Goal: Task Accomplishment & Management: Manage account settings

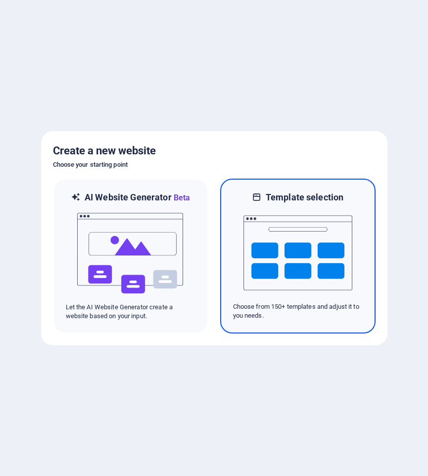
click at [271, 245] on img at bounding box center [297, 252] width 109 height 99
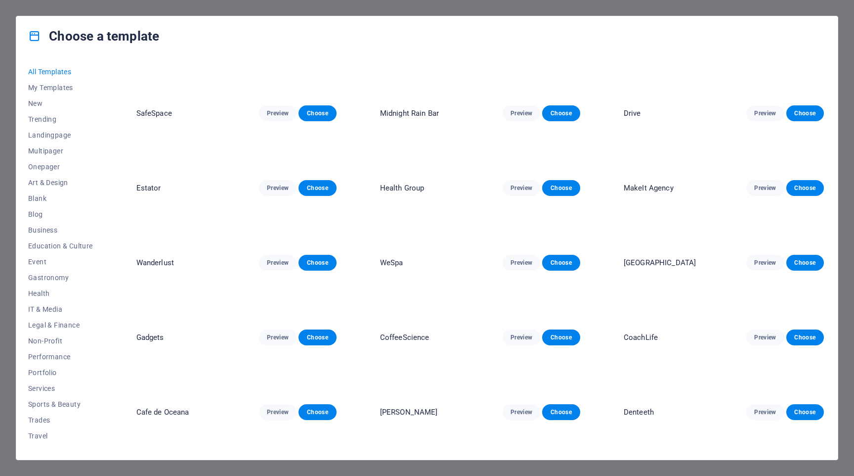
scroll to position [830, 0]
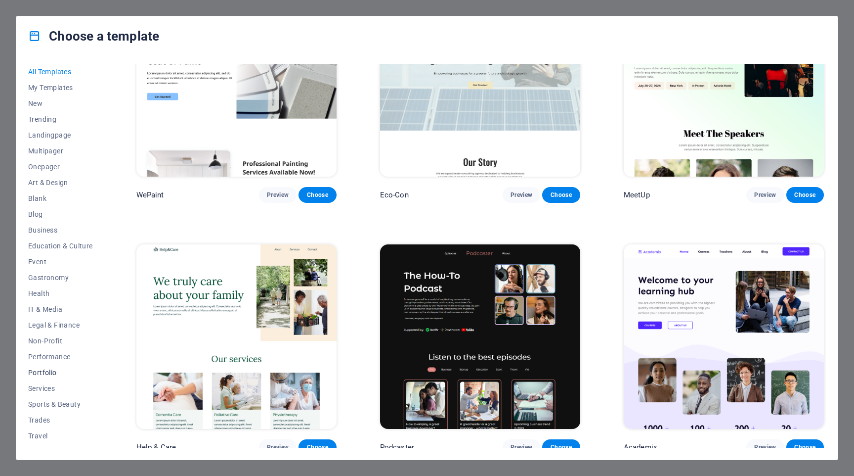
click at [40, 371] on span "Portfolio" at bounding box center [60, 372] width 65 height 8
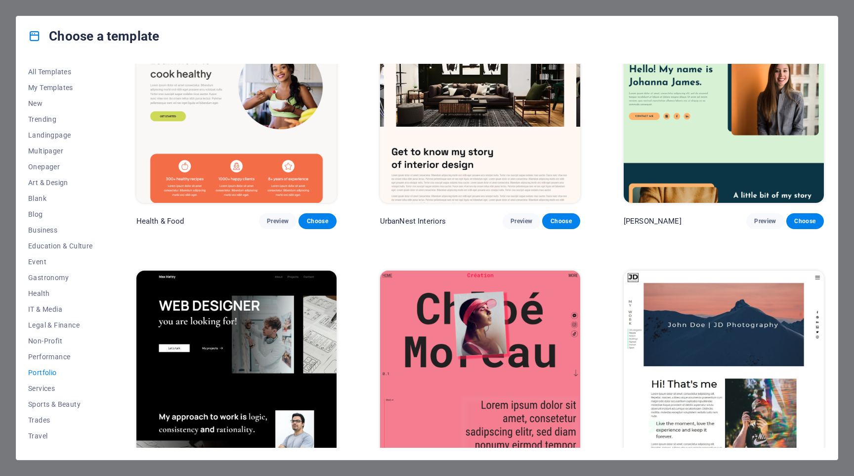
scroll to position [0, 0]
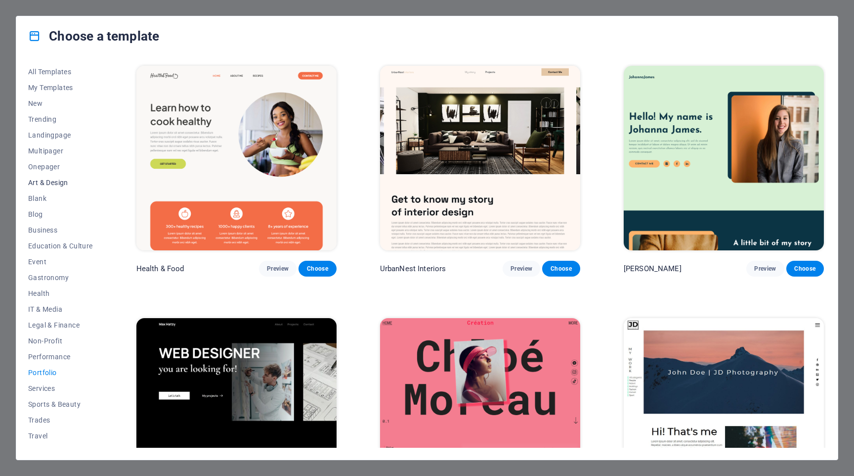
click at [49, 183] on span "Art & Design" at bounding box center [60, 182] width 65 height 8
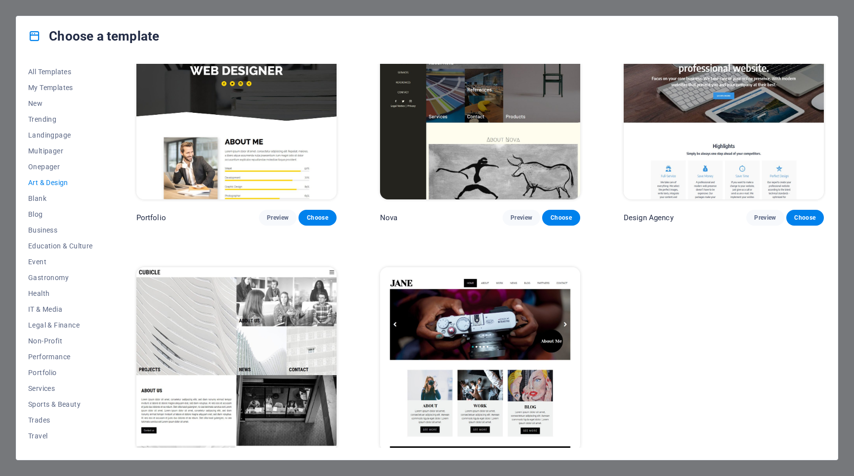
scroll to position [831, 0]
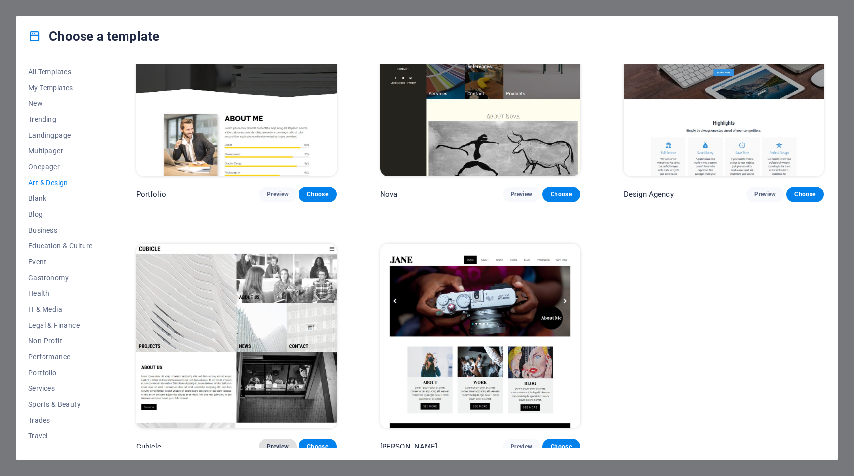
click at [286, 438] on button "Preview" at bounding box center [278, 446] width 38 height 16
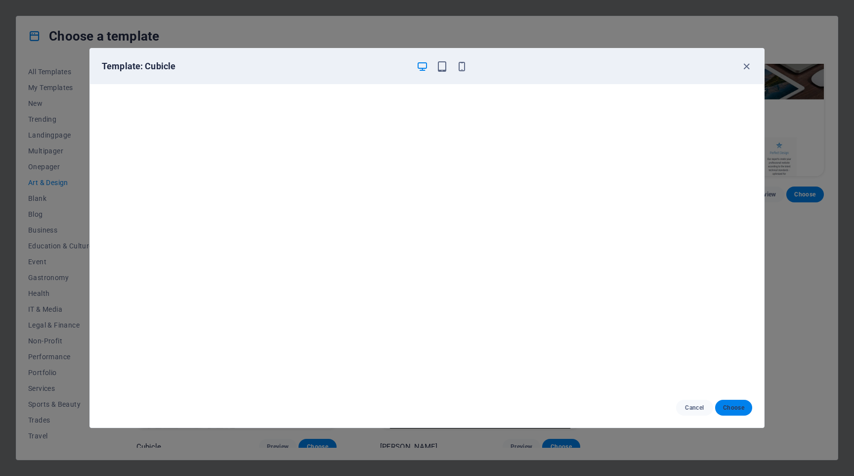
click at [427, 406] on span "Choose" at bounding box center [733, 407] width 21 height 8
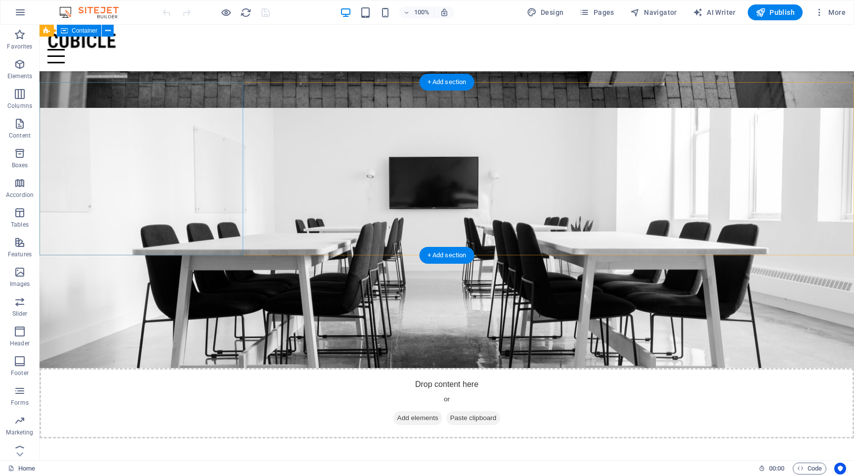
scroll to position [842, 0]
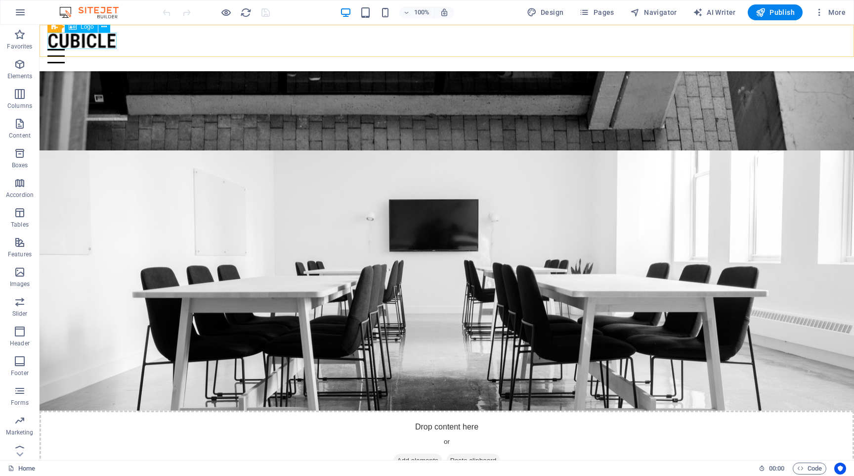
click at [76, 40] on div at bounding box center [446, 41] width 799 height 16
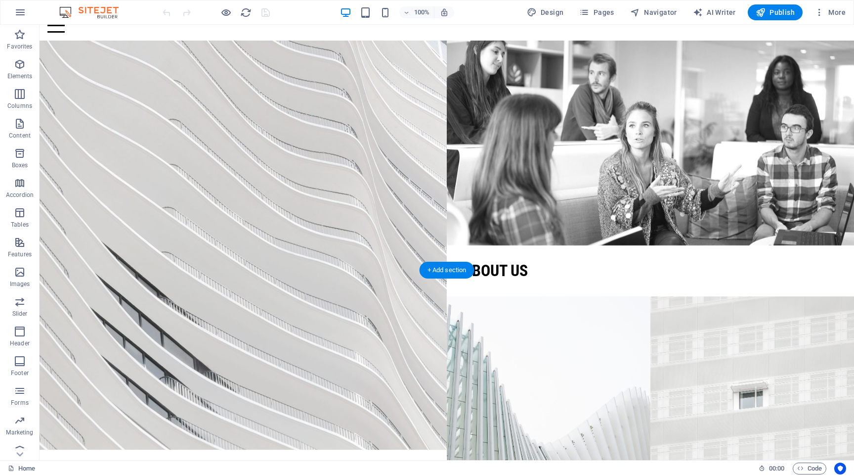
scroll to position [0, 0]
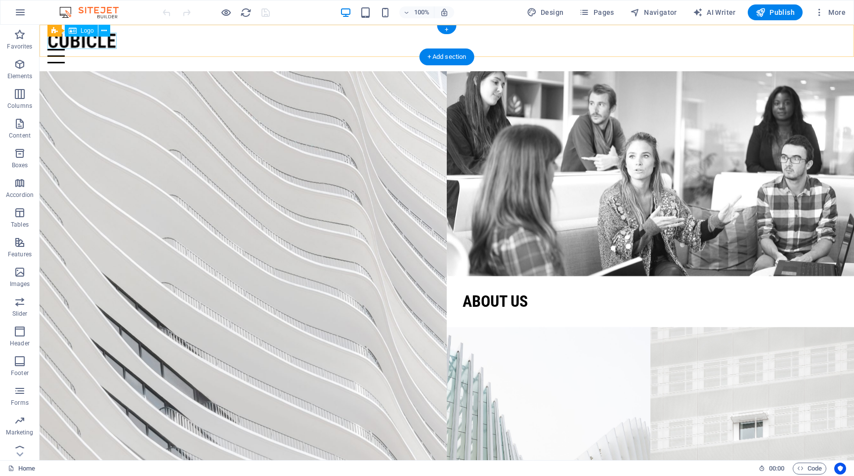
click at [94, 41] on div at bounding box center [446, 41] width 799 height 16
select select "px"
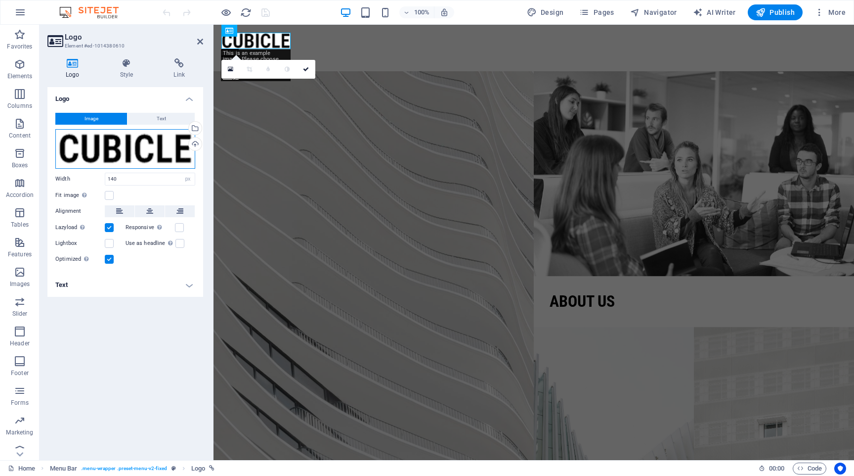
click at [110, 141] on div "Drag files here, click to choose files or select files from Files or our free s…" at bounding box center [125, 149] width 140 height 40
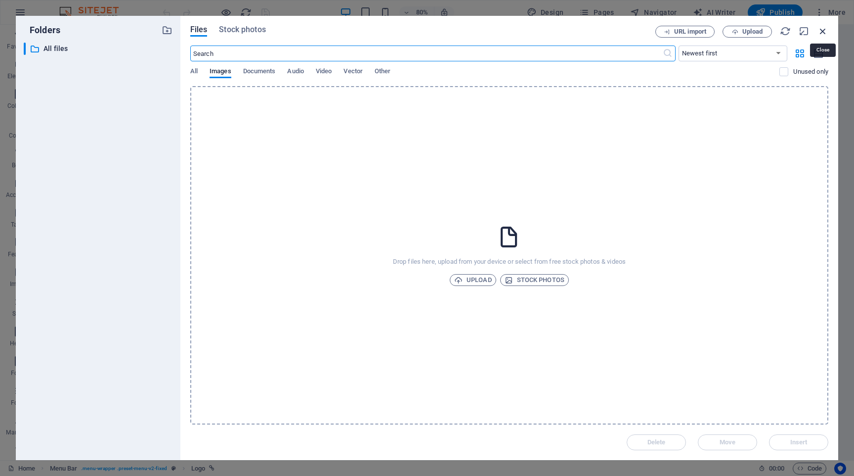
click at [823, 30] on icon "button" at bounding box center [823, 31] width 11 height 11
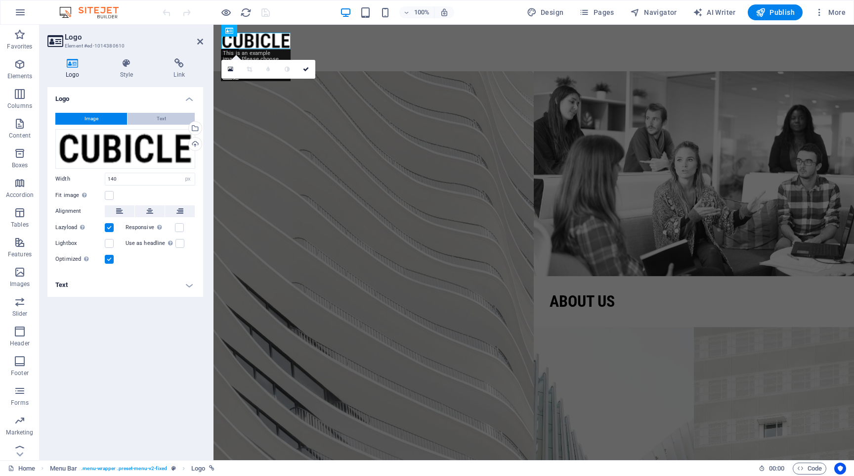
click at [155, 118] on button "Text" at bounding box center [161, 119] width 67 height 12
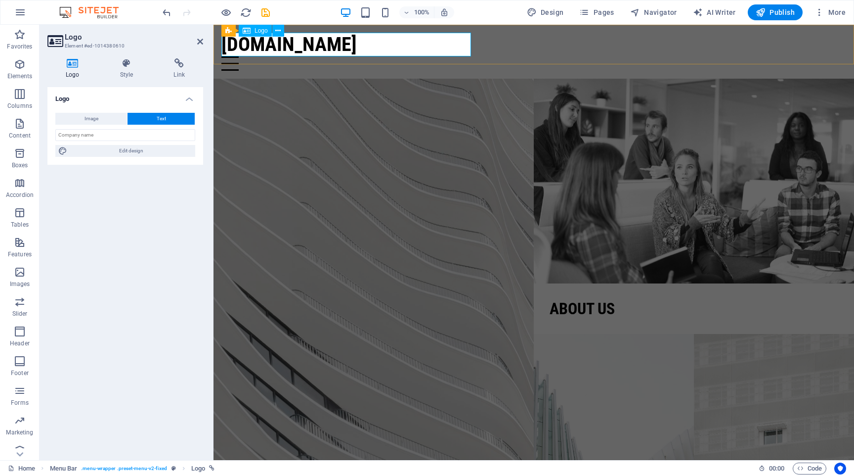
click at [436, 42] on div "[DOMAIN_NAME]" at bounding box center [533, 45] width 625 height 24
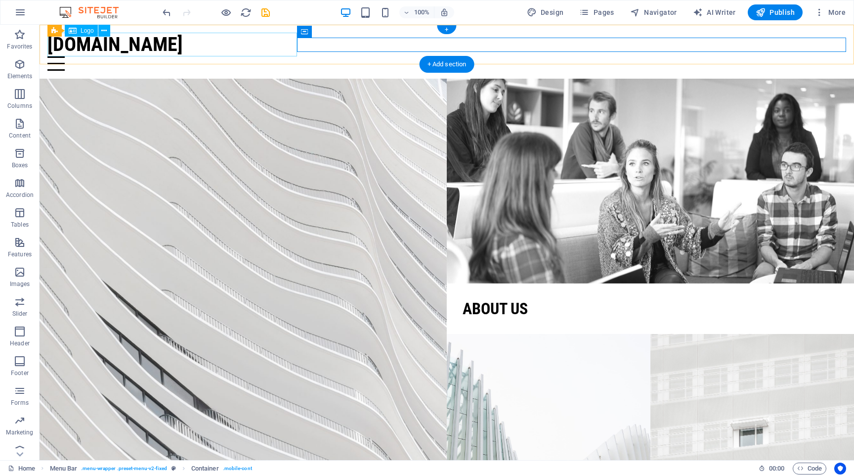
click at [260, 44] on div "[DOMAIN_NAME]" at bounding box center [446, 45] width 799 height 24
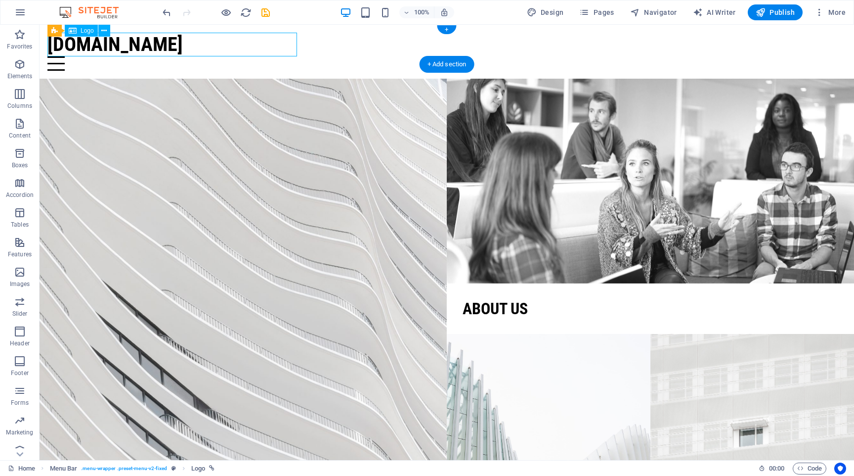
click at [260, 44] on div "[DOMAIN_NAME]" at bounding box center [446, 45] width 799 height 24
click at [86, 44] on div "[DOMAIN_NAME]" at bounding box center [446, 45] width 799 height 24
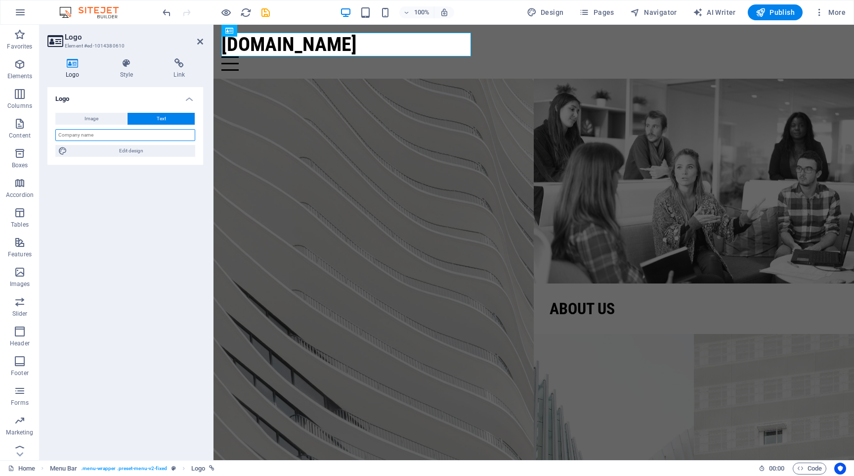
click at [128, 139] on input "text" at bounding box center [125, 135] width 140 height 12
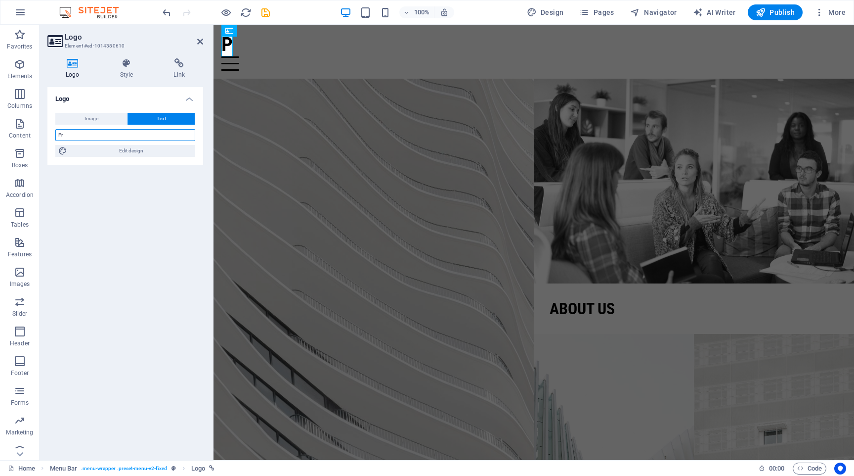
type input "Pro"
click at [131, 69] on h4 "Style" at bounding box center [129, 68] width 54 height 21
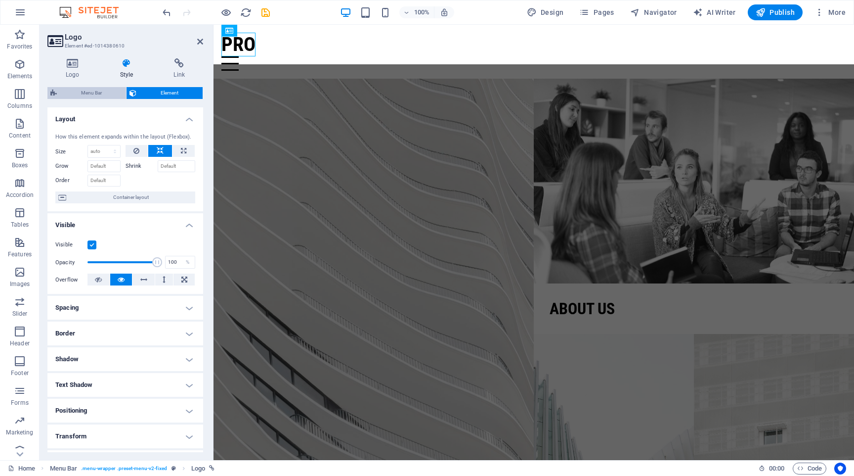
click at [102, 92] on span "Menu Bar" at bounding box center [91, 93] width 63 height 12
select select "rem"
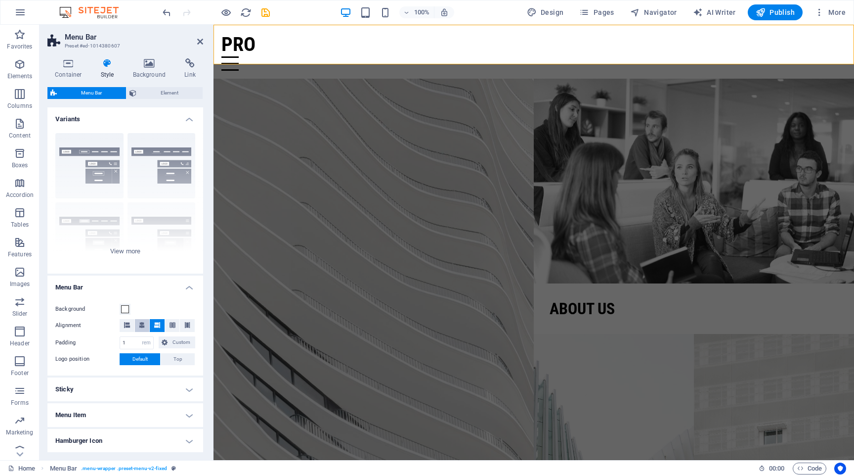
click at [139, 326] on icon at bounding box center [142, 325] width 6 height 6
click at [234, 50] on div "Pro" at bounding box center [533, 45] width 625 height 24
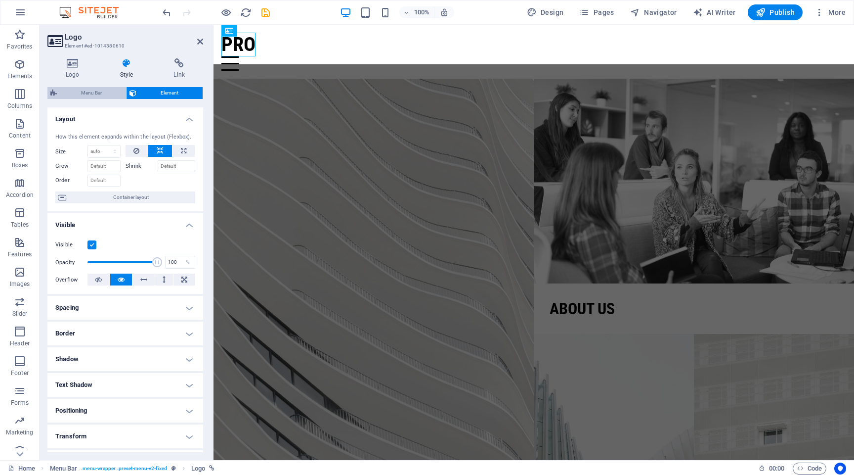
click at [106, 92] on span "Menu Bar" at bounding box center [91, 93] width 63 height 12
select select "header"
select select "rem"
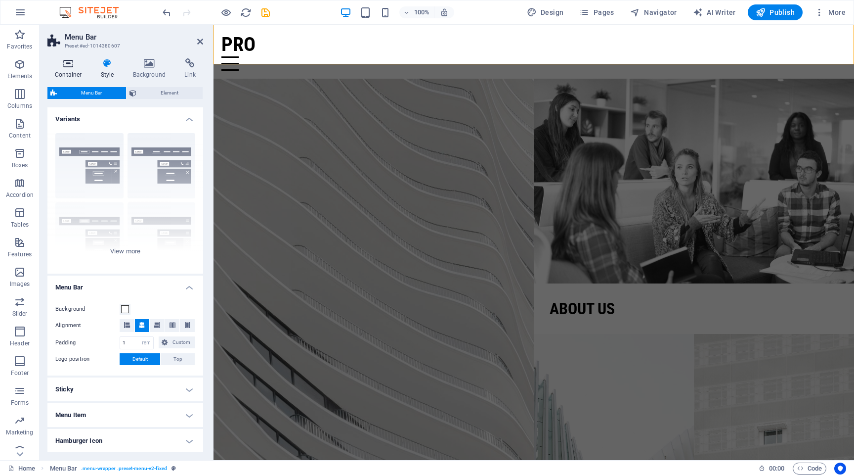
click at [66, 65] on icon at bounding box center [68, 63] width 42 height 10
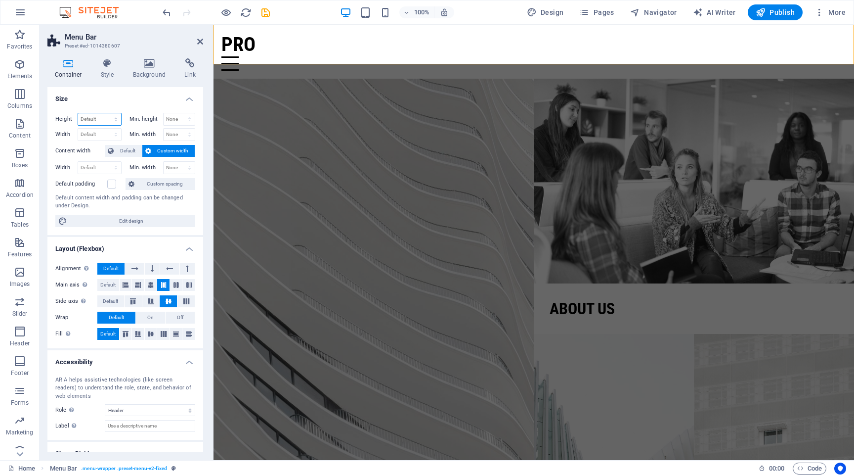
click at [101, 113] on select "Default px rem % vh vw" at bounding box center [99, 119] width 43 height 12
click at [78, 113] on select "Default px rem % vh vw" at bounding box center [99, 119] width 43 height 12
select select "DISABLED_OPTION_VALUE"
click at [236, 48] on div "Pro" at bounding box center [533, 45] width 625 height 24
click at [275, 35] on div "Container" at bounding box center [278, 32] width 44 height 12
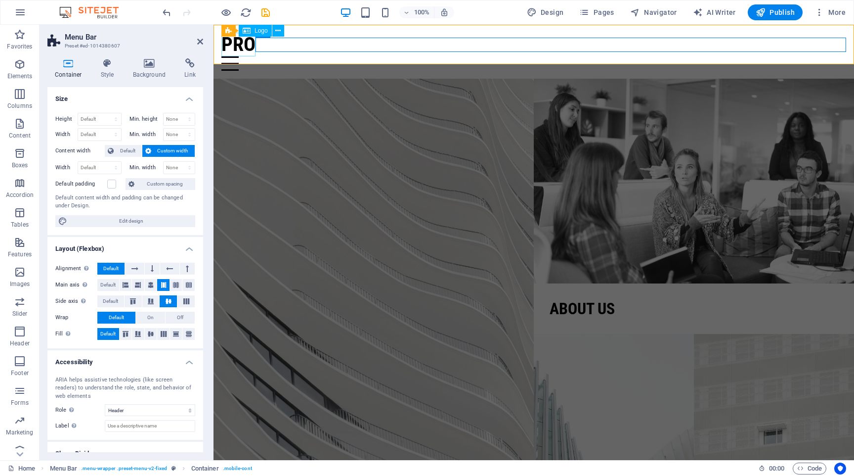
click at [244, 43] on div "Pro" at bounding box center [533, 45] width 625 height 24
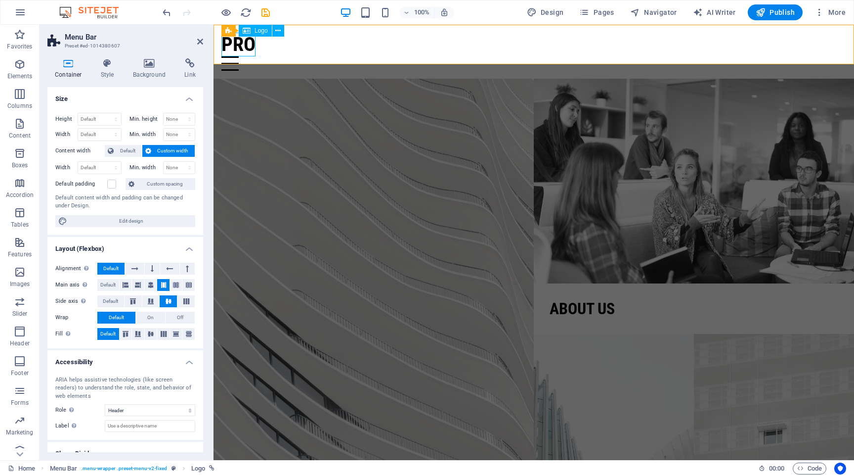
click at [244, 43] on div "Pro" at bounding box center [533, 45] width 625 height 24
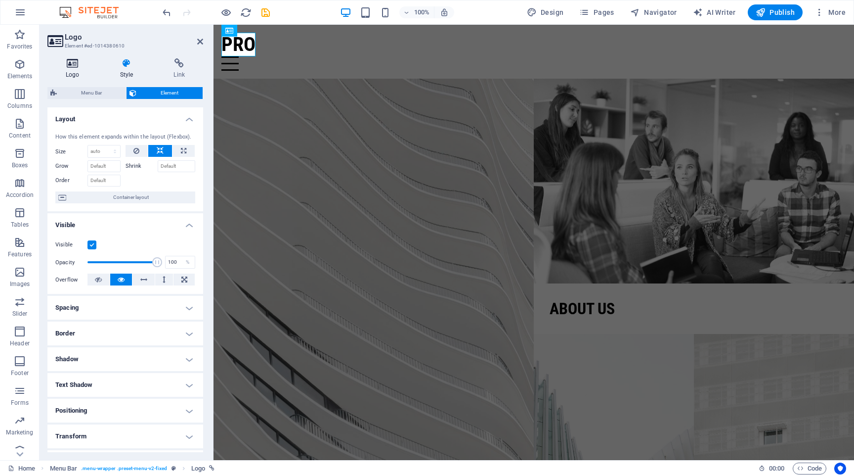
click at [63, 63] on icon at bounding box center [72, 63] width 50 height 10
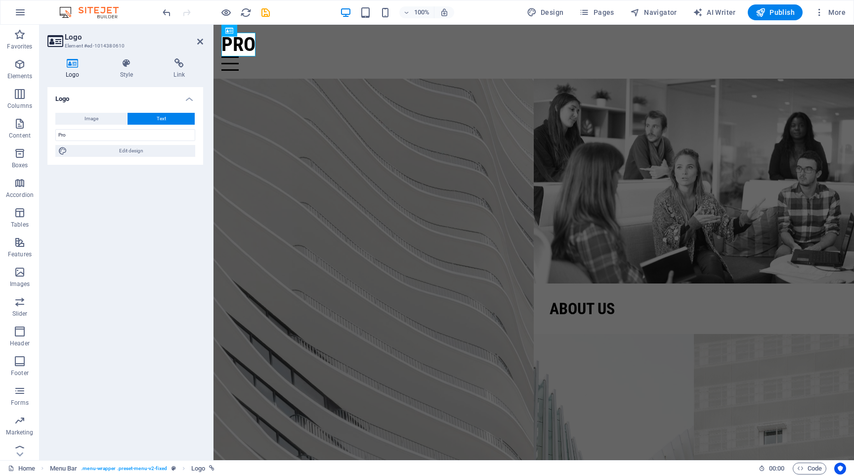
click at [146, 118] on button "Text" at bounding box center [161, 119] width 67 height 12
click at [126, 133] on input "Pro" at bounding box center [125, 135] width 140 height 12
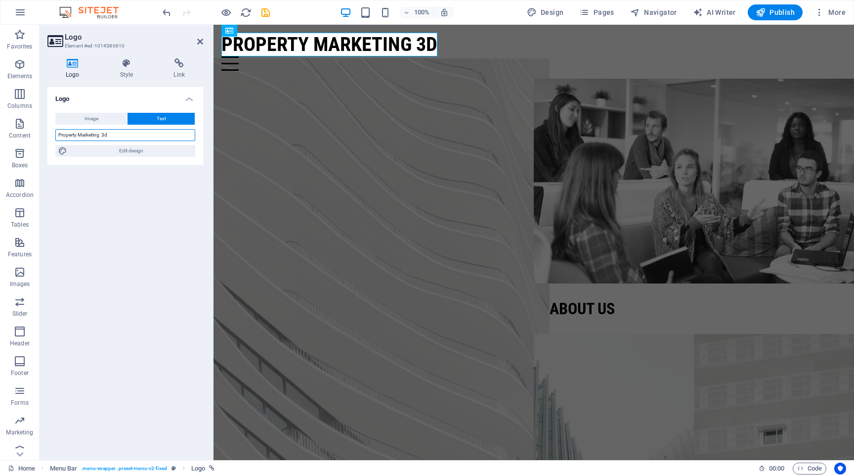
type input "Property Marketing 3d"
click at [436, 163] on figure at bounding box center [374, 283] width 352 height 450
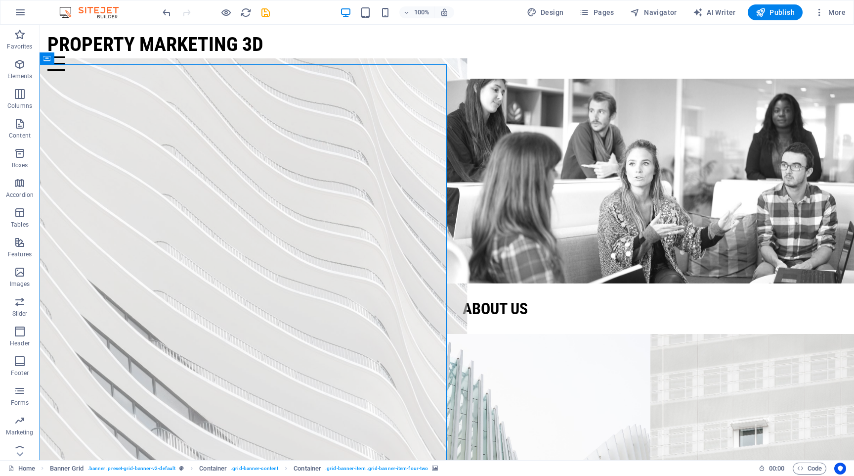
click at [222, 195] on figure at bounding box center [243, 283] width 448 height 450
select select "vh"
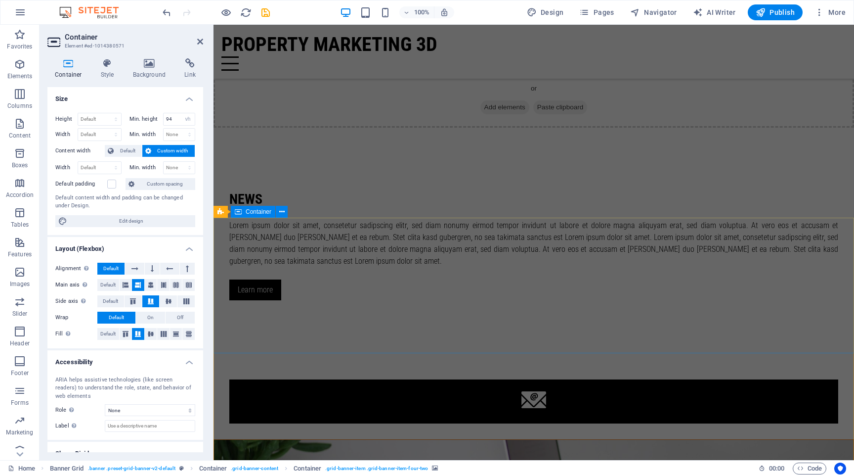
scroll to position [1285, 0]
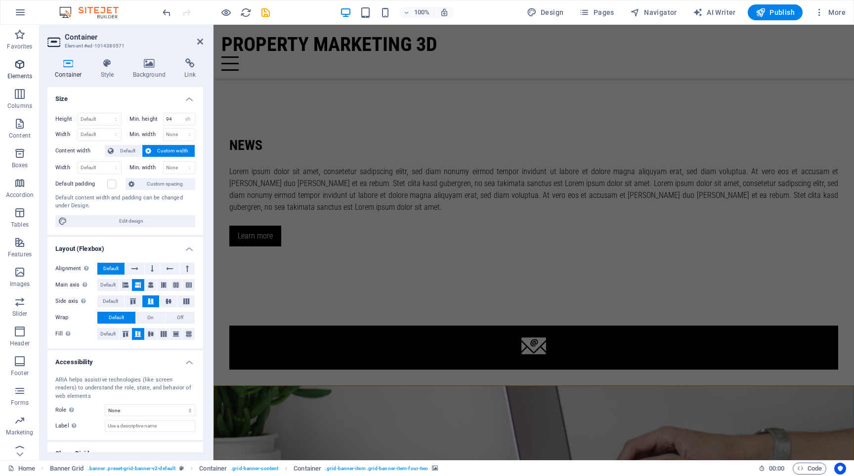
click at [22, 64] on icon "button" at bounding box center [20, 64] width 12 height 12
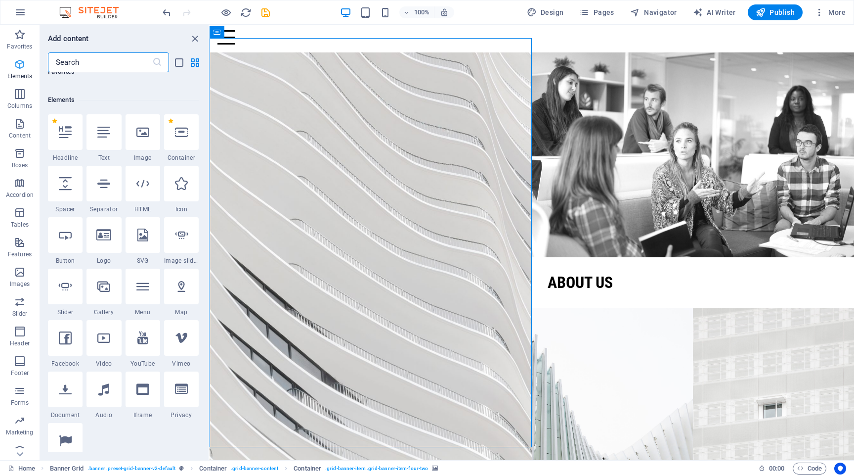
scroll to position [105, 0]
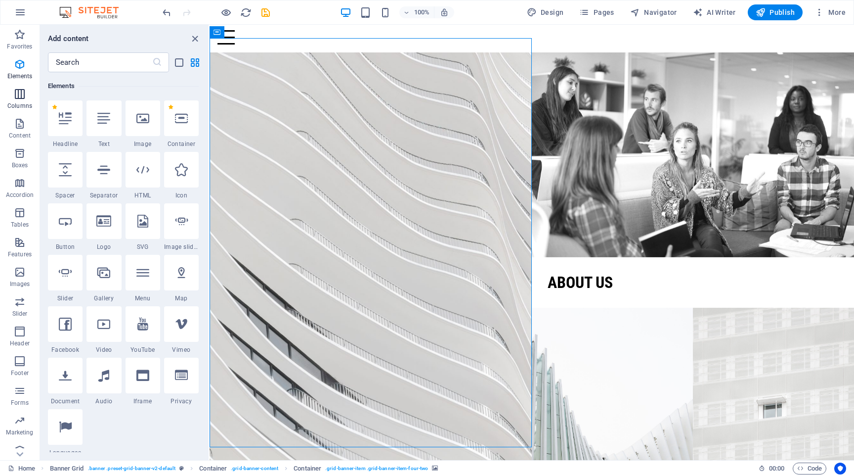
click at [17, 96] on icon "button" at bounding box center [20, 94] width 12 height 12
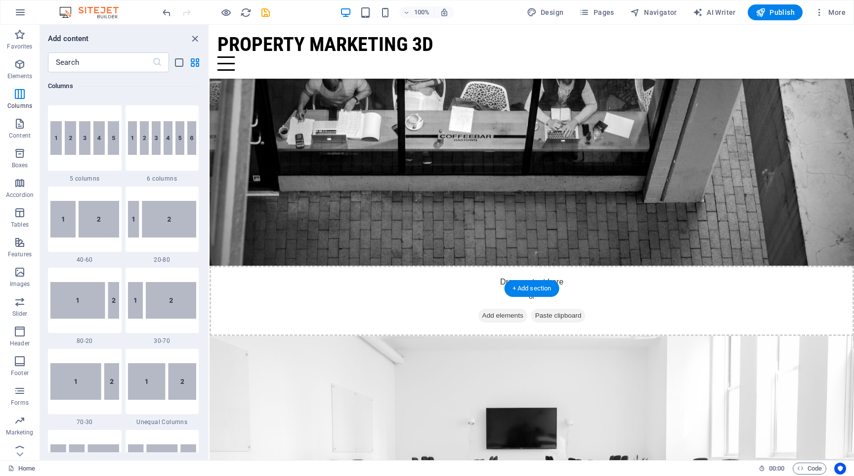
scroll to position [696, 0]
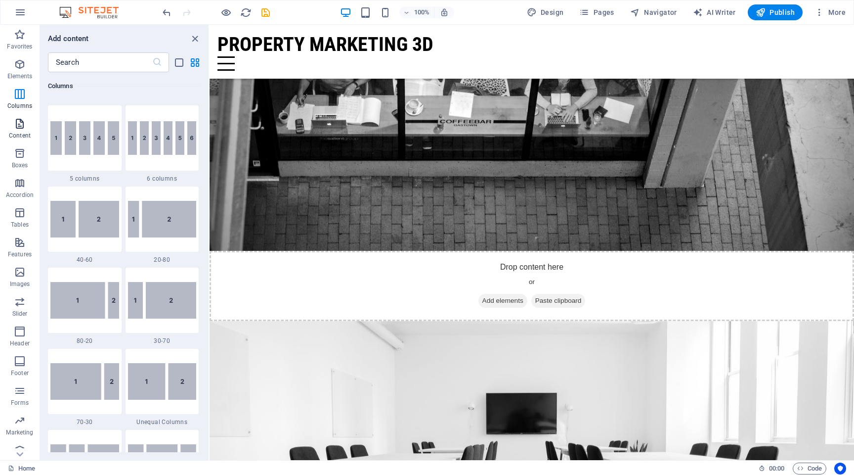
click at [31, 120] on span "Content" at bounding box center [20, 130] width 40 height 24
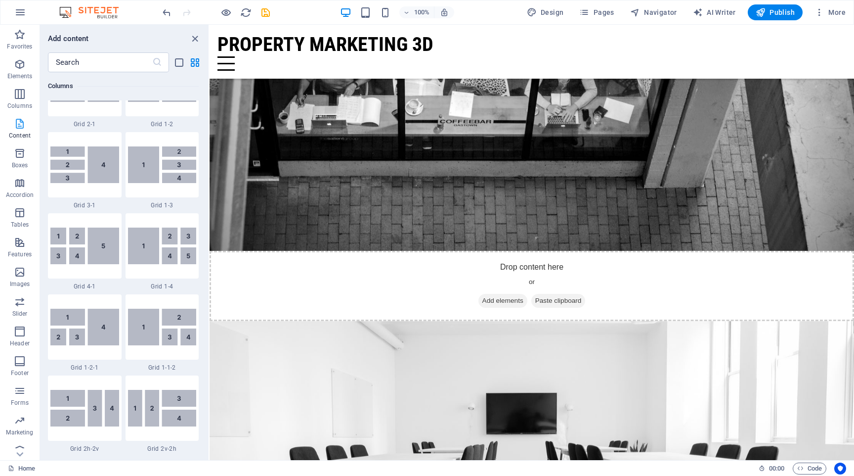
scroll to position [1730, 0]
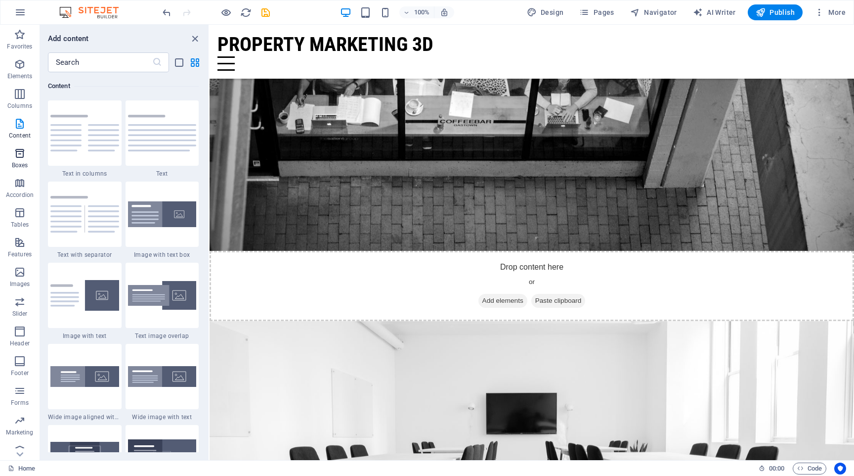
click at [17, 154] on icon "button" at bounding box center [20, 153] width 12 height 12
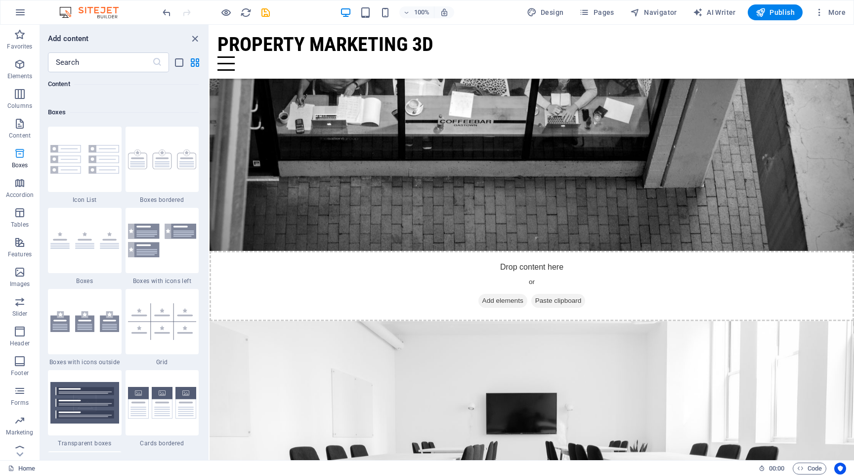
scroll to position [2727, 0]
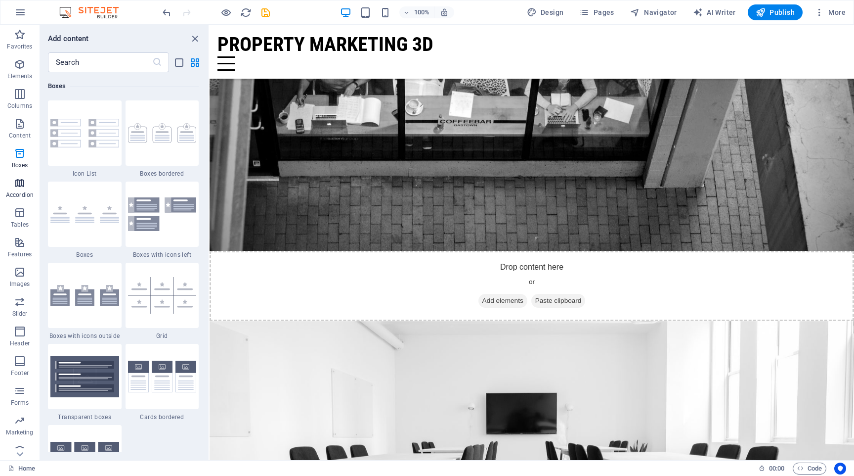
click at [16, 188] on icon "button" at bounding box center [20, 183] width 12 height 12
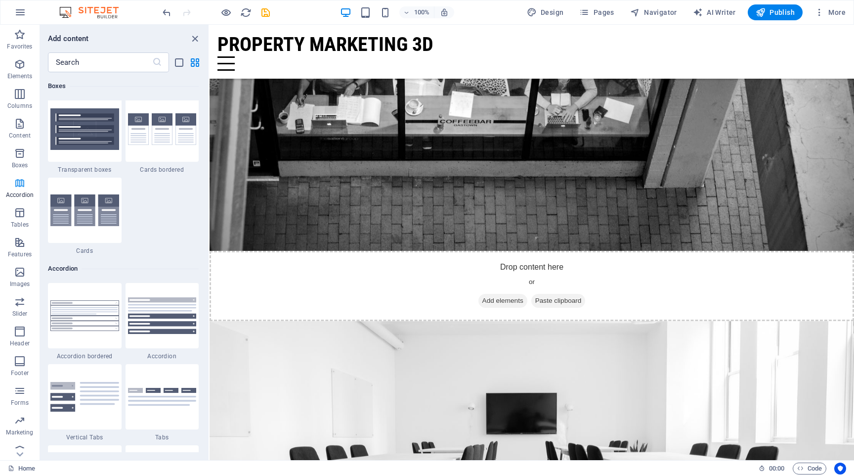
scroll to position [3156, 0]
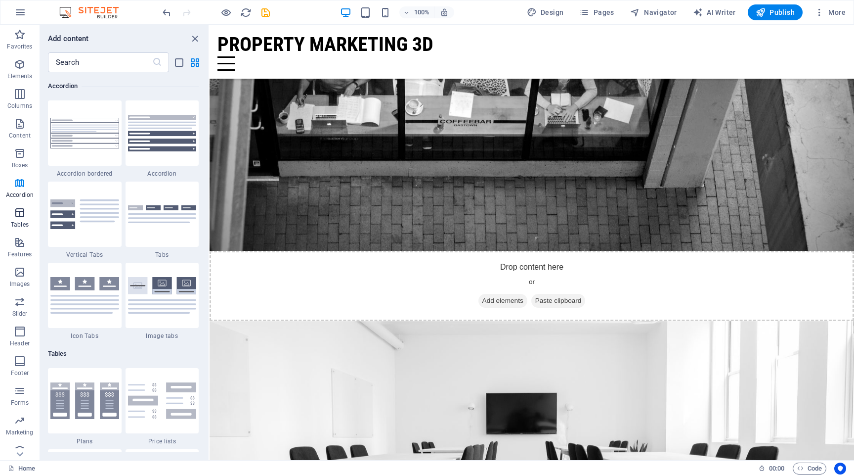
click at [23, 217] on icon "button" at bounding box center [20, 213] width 12 height 12
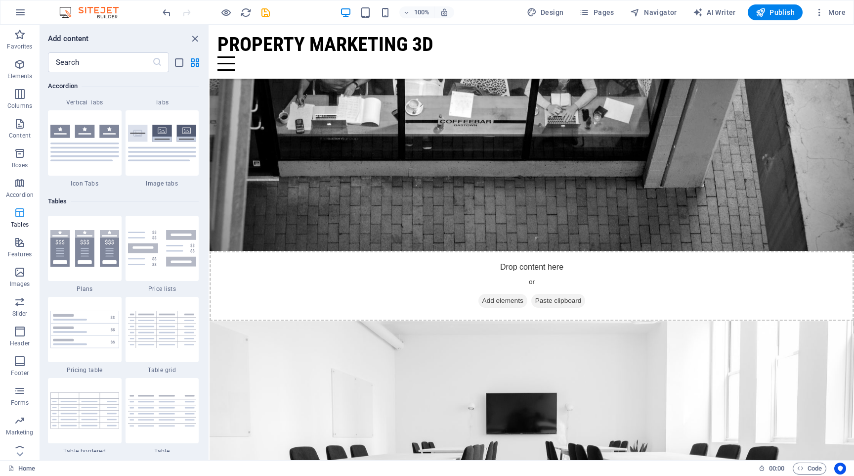
scroll to position [3424, 0]
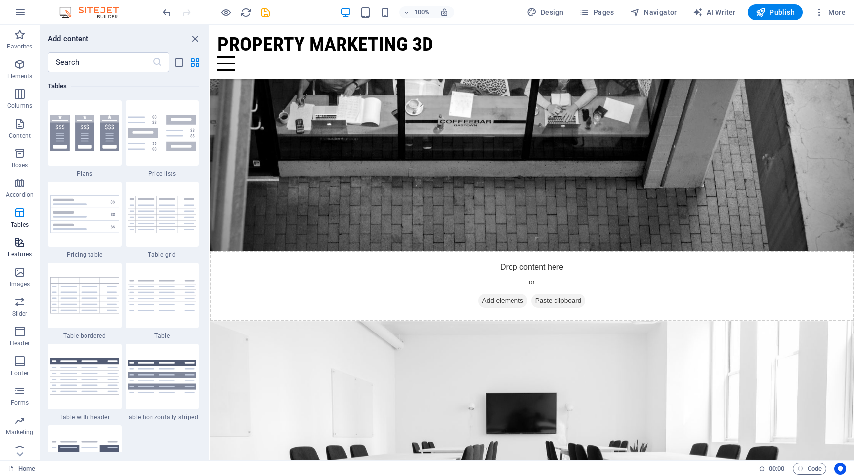
click at [18, 241] on icon "button" at bounding box center [20, 242] width 12 height 12
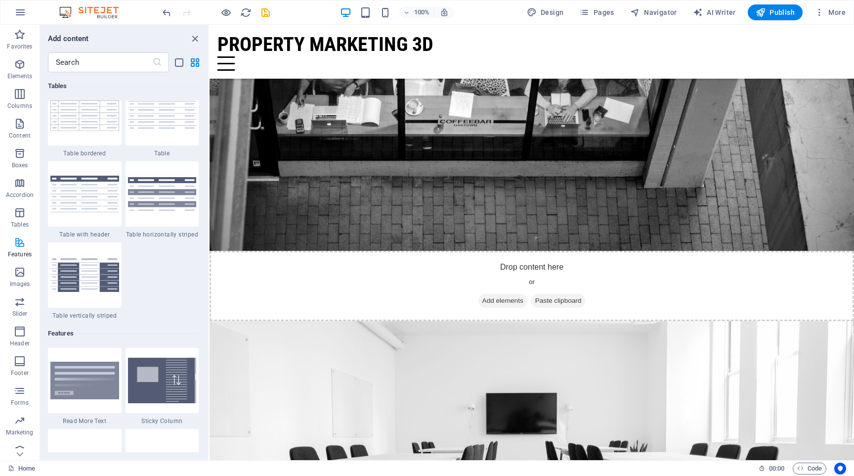
scroll to position [3853, 0]
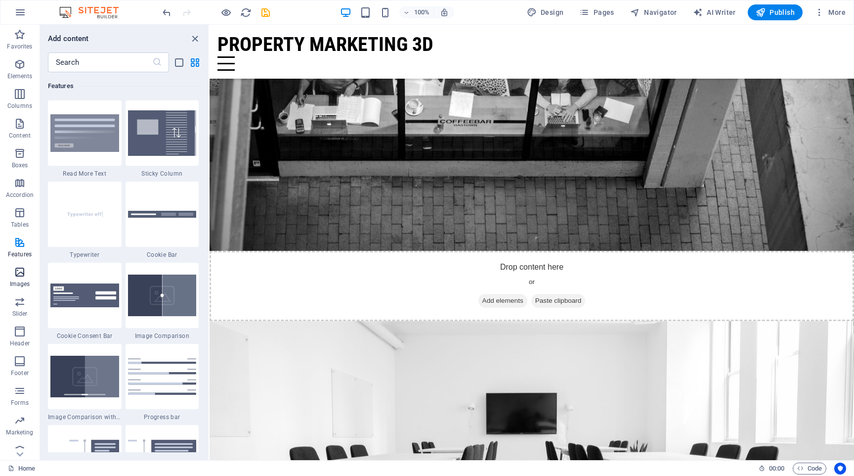
click at [18, 266] on icon "button" at bounding box center [20, 272] width 12 height 12
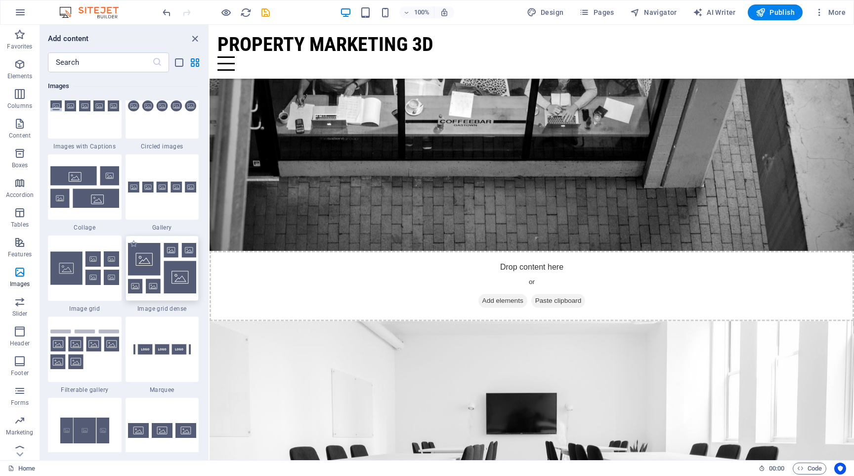
scroll to position [5035, 0]
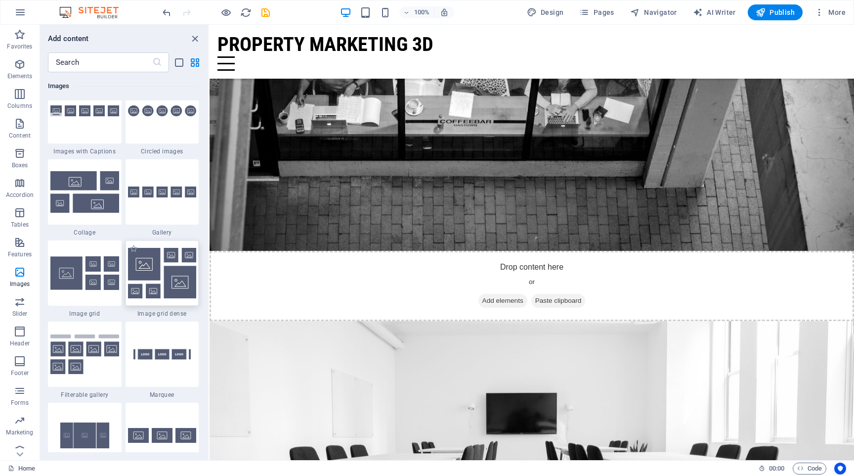
click at [154, 285] on img at bounding box center [162, 273] width 69 height 50
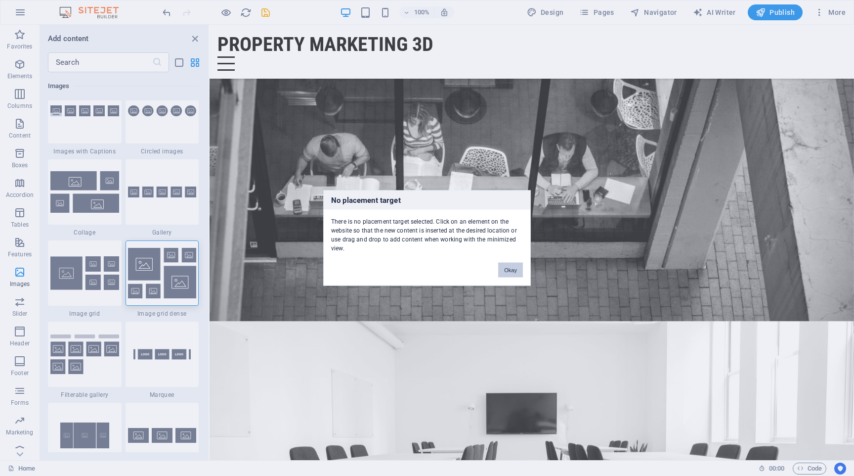
click at [506, 266] on button "Okay" at bounding box center [510, 269] width 25 height 15
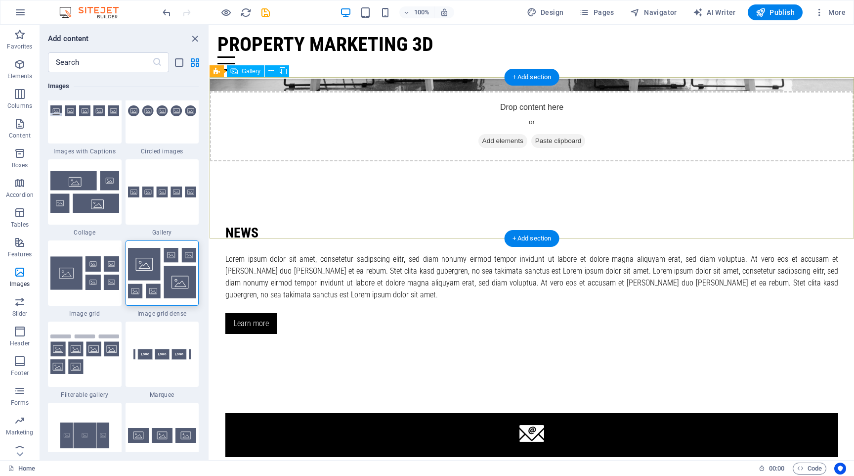
scroll to position [1286, 0]
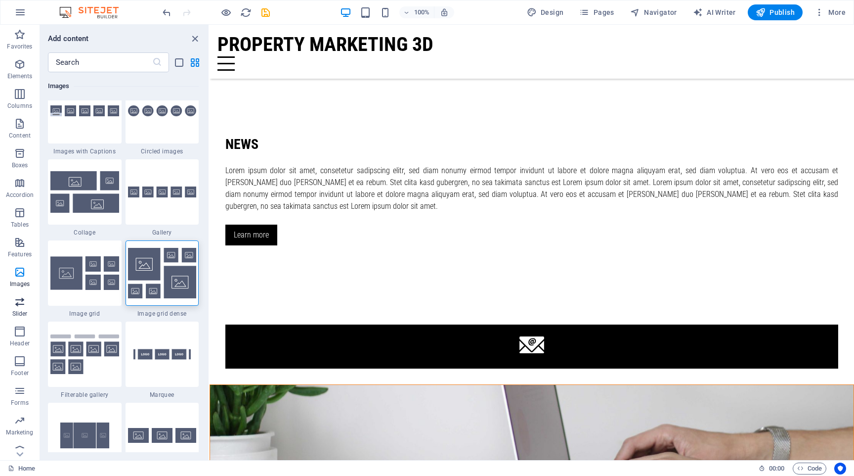
click at [19, 303] on icon "button" at bounding box center [20, 302] width 12 height 12
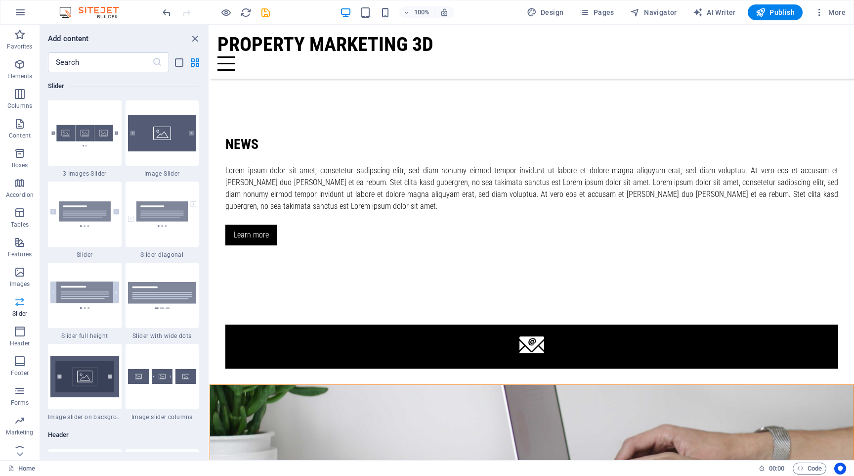
scroll to position [5604, 0]
click at [19, 331] on icon "button" at bounding box center [20, 331] width 12 height 12
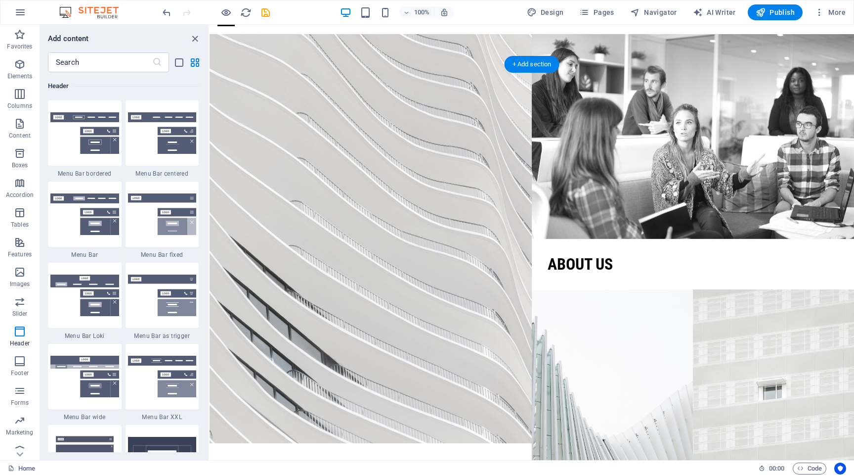
scroll to position [0, 0]
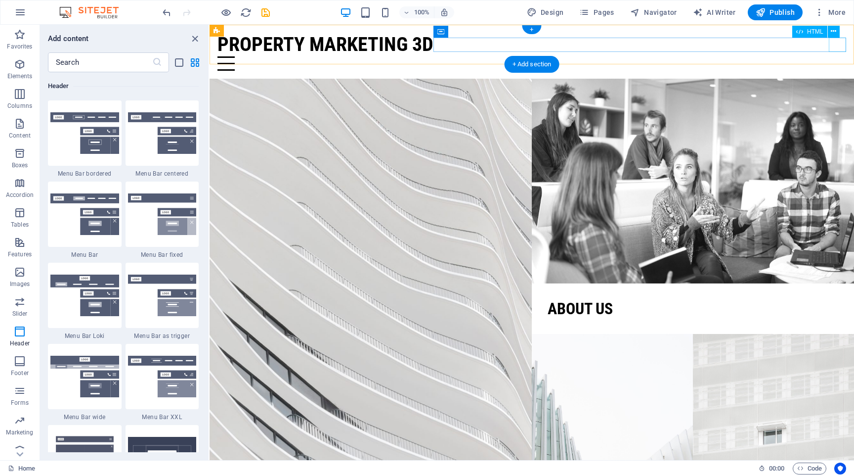
click at [841, 56] on div "Menu" at bounding box center [531, 63] width 629 height 14
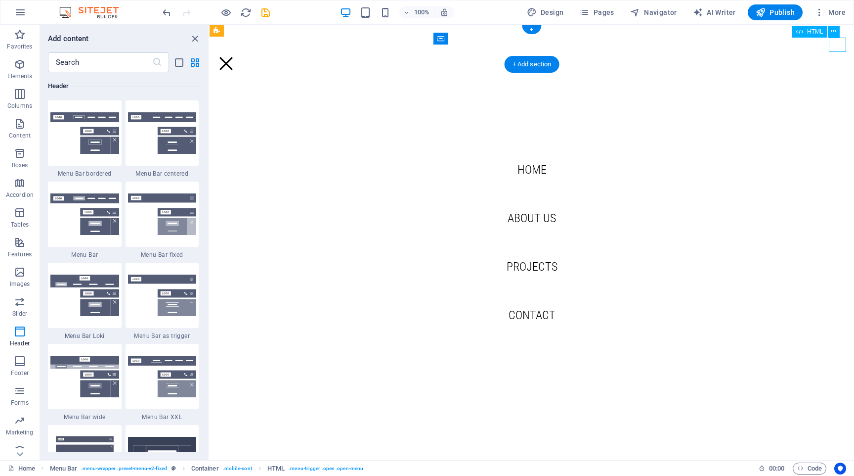
click at [235, 56] on div "Menu" at bounding box center [225, 63] width 17 height 14
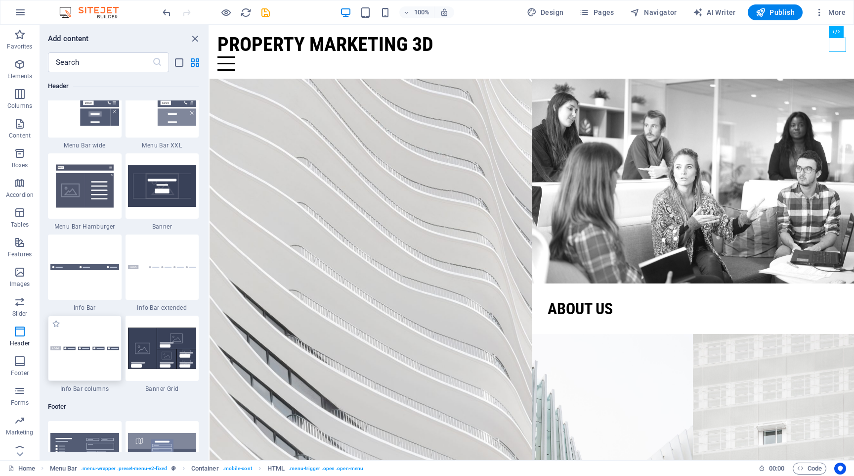
scroll to position [6227, 0]
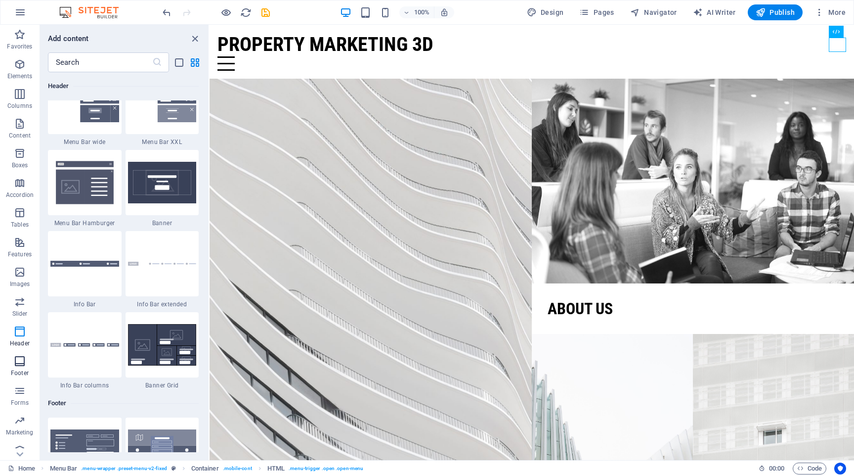
click at [23, 366] on icon "button" at bounding box center [20, 361] width 12 height 12
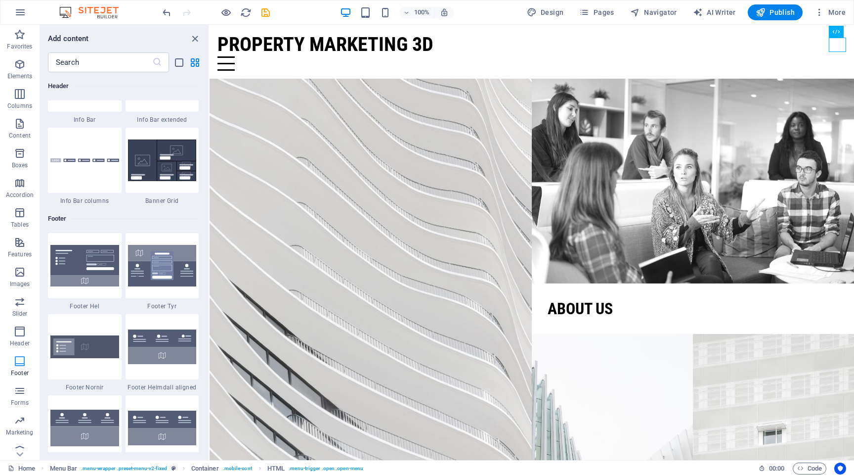
scroll to position [6544, 0]
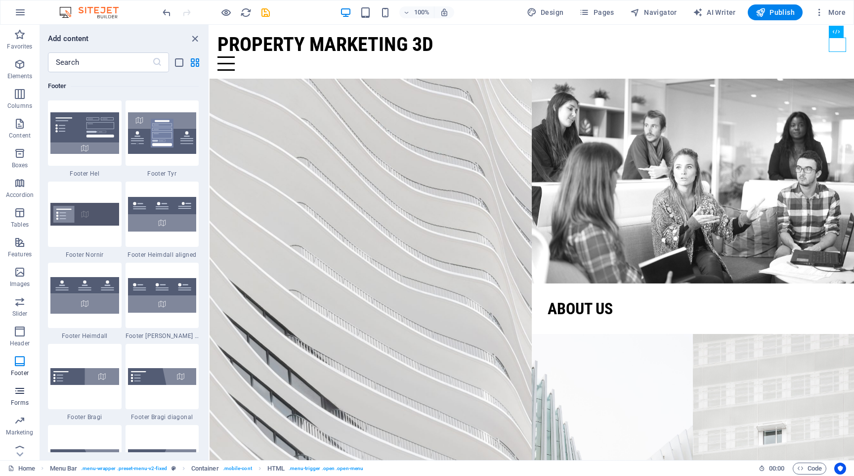
click at [20, 395] on icon "button" at bounding box center [20, 391] width 12 height 12
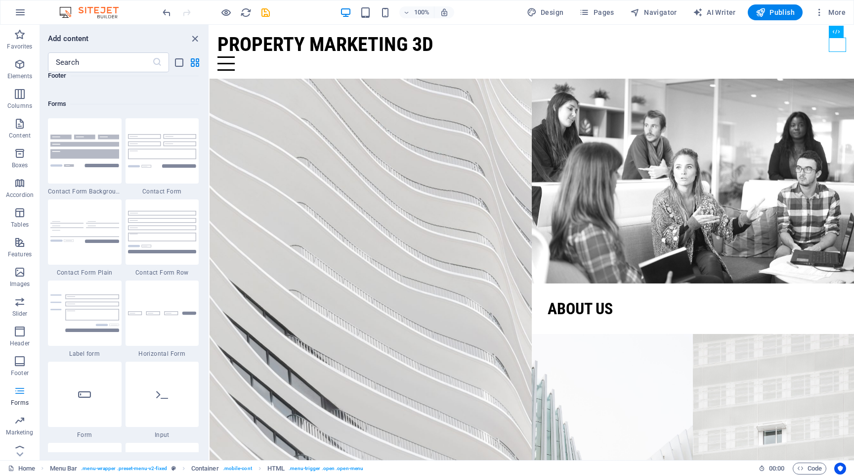
scroll to position [7217, 0]
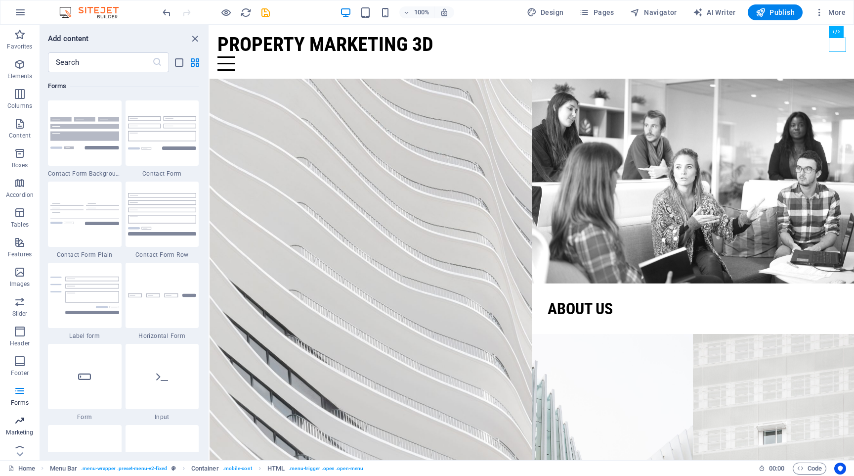
click at [26, 422] on span "Marketing" at bounding box center [20, 426] width 40 height 24
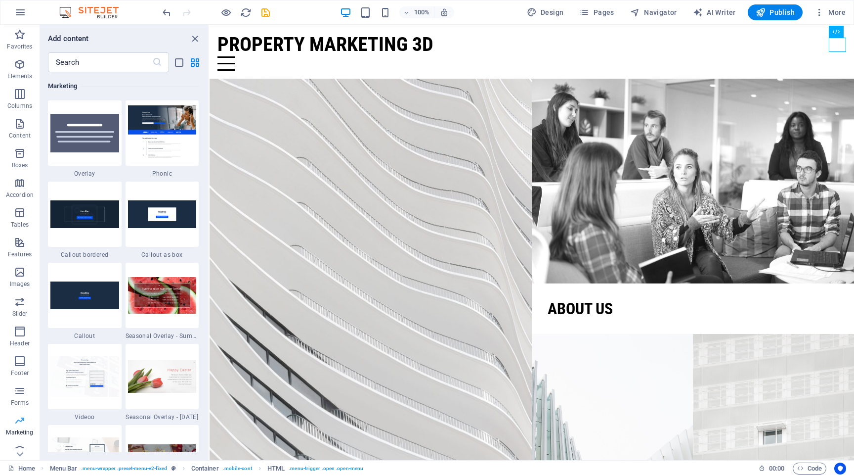
scroll to position [10, 0]
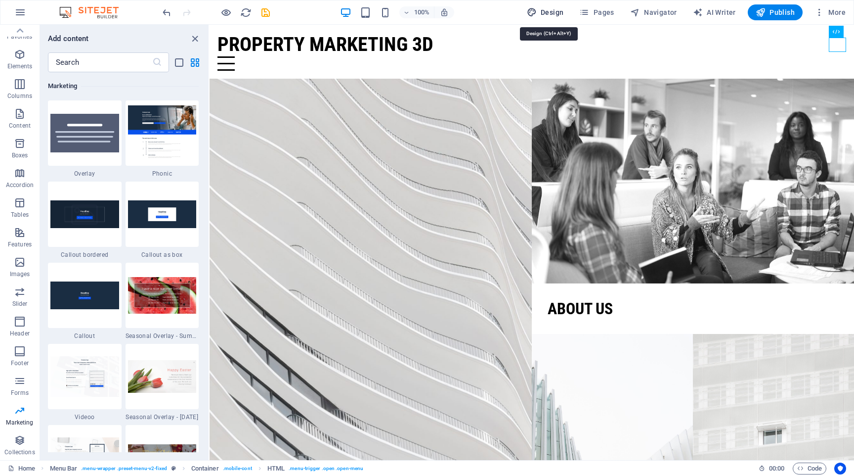
click at [556, 14] on span "Design" at bounding box center [545, 12] width 37 height 10
select select "px"
select select "300"
select select "px"
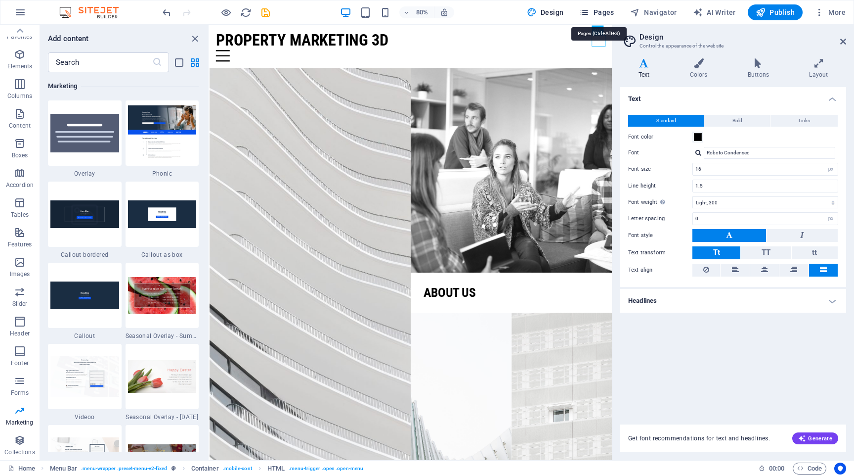
click at [593, 11] on span "Pages" at bounding box center [596, 12] width 35 height 10
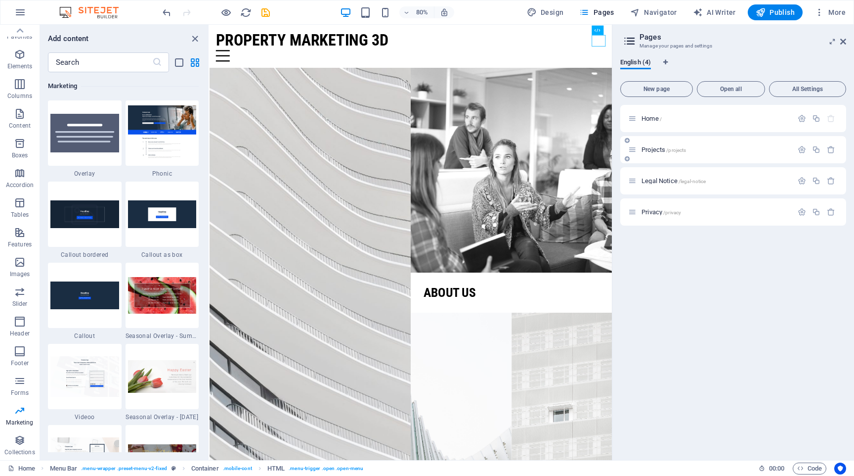
click at [666, 153] on div "Projects /projects" at bounding box center [710, 149] width 165 height 11
click at [640, 11] on icon "button" at bounding box center [635, 12] width 10 height 10
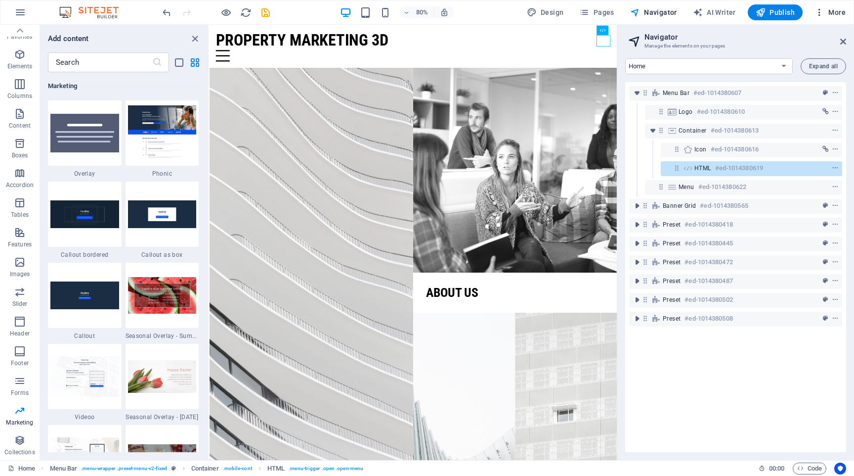
click at [819, 16] on icon "button" at bounding box center [820, 12] width 10 height 10
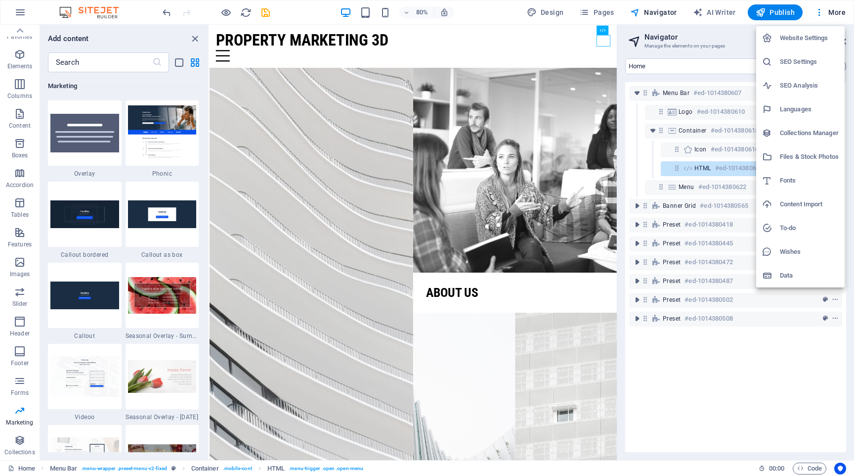
click at [804, 60] on h6 "SEO Settings" at bounding box center [809, 62] width 59 height 12
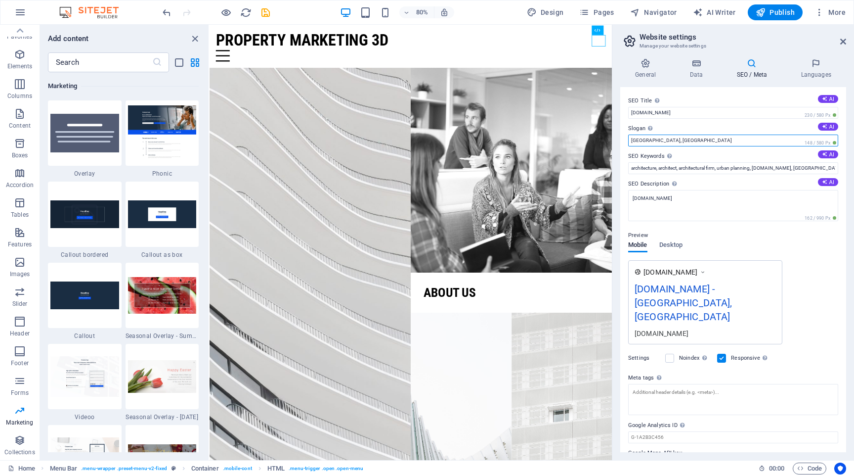
click at [682, 138] on input "[GEOGRAPHIC_DATA], [GEOGRAPHIC_DATA]" at bounding box center [733, 140] width 210 height 12
type input "P"
type input "[GEOGRAPHIC_DATA], [GEOGRAPHIC_DATA]"
click at [709, 205] on textarea "[DOMAIN_NAME]" at bounding box center [733, 205] width 210 height 31
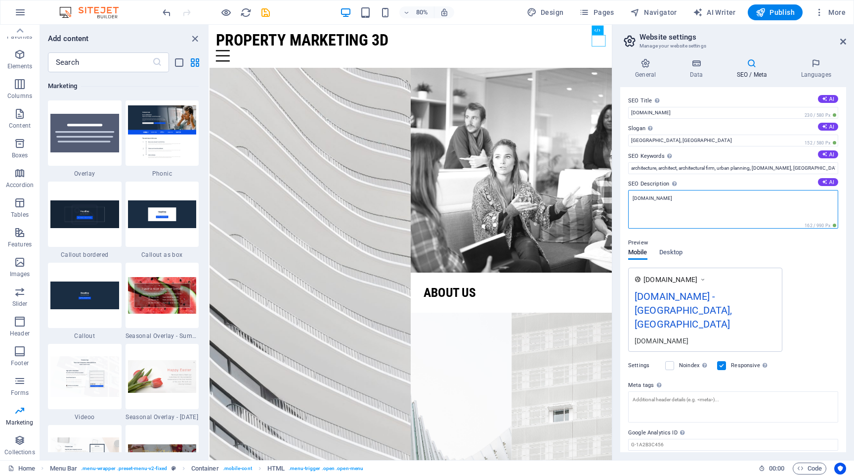
scroll to position [20, 0]
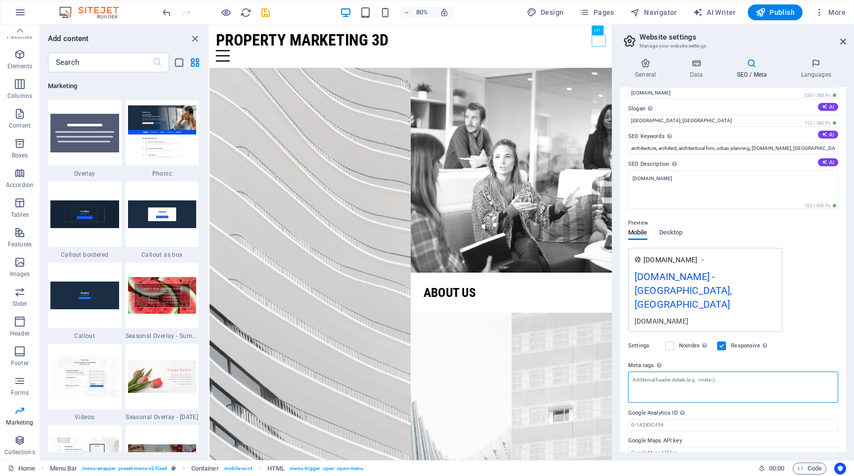
click at [716, 371] on textarea "Meta tags Enter HTML code here that will be placed inside the tags of your webs…" at bounding box center [733, 386] width 210 height 31
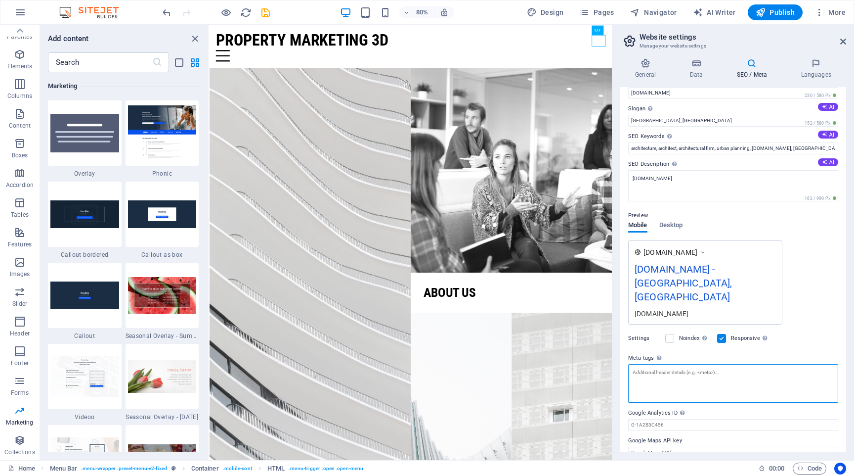
scroll to position [0, 0]
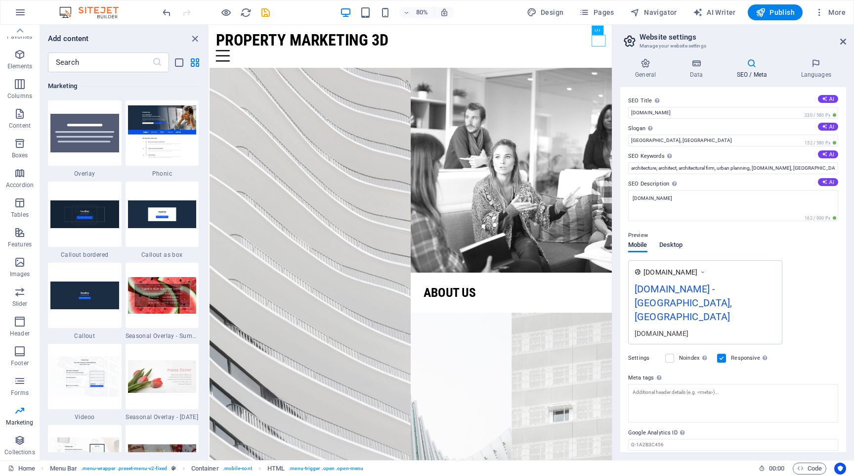
click at [673, 246] on span "Desktop" at bounding box center [671, 246] width 24 height 14
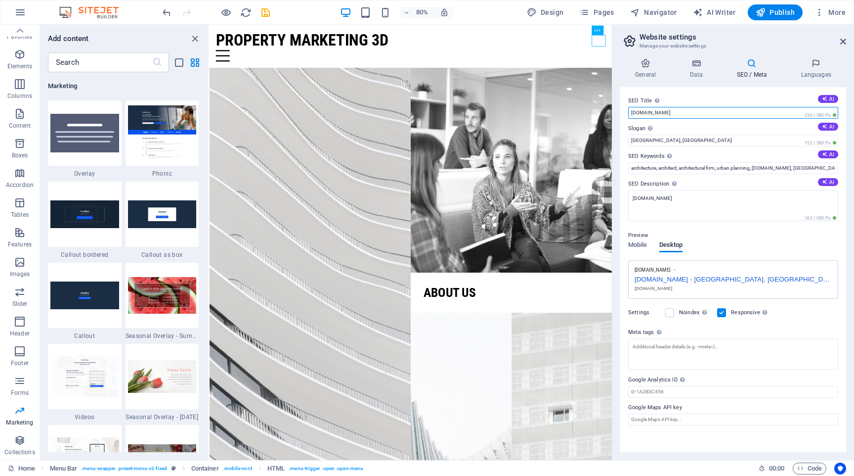
click at [705, 113] on input "[DOMAIN_NAME]" at bounding box center [733, 113] width 210 height 12
click at [820, 11] on icon "button" at bounding box center [820, 12] width 10 height 10
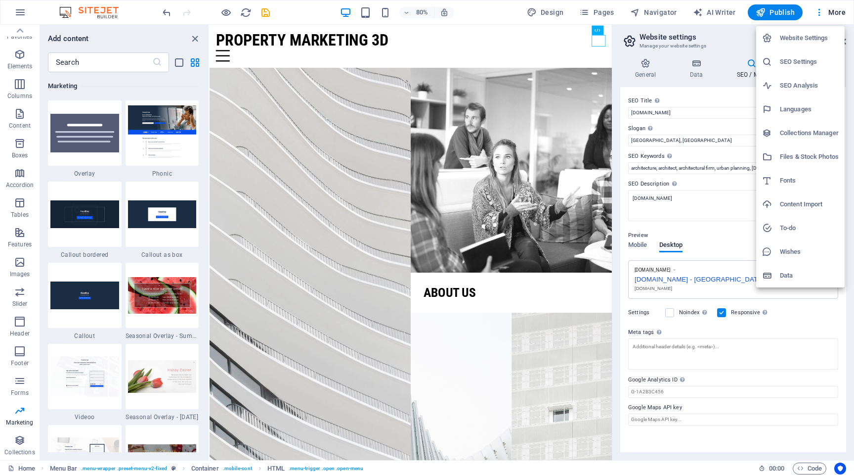
click at [800, 228] on h6 "To-do" at bounding box center [809, 228] width 59 height 12
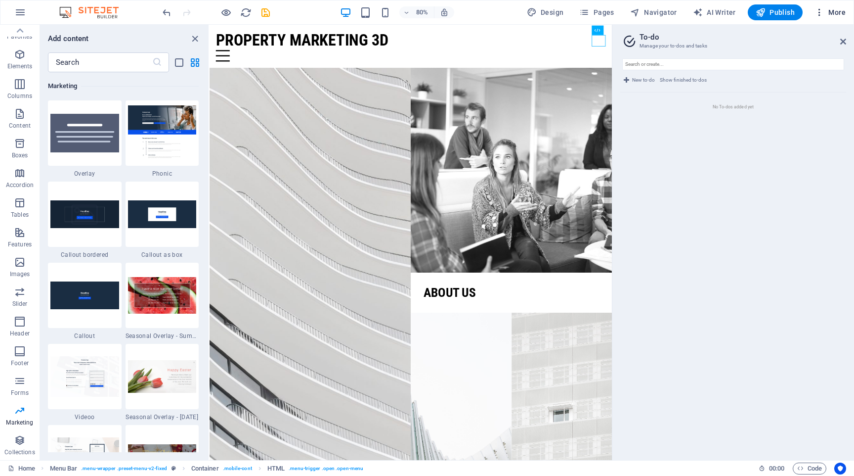
click at [821, 13] on icon "button" at bounding box center [820, 12] width 10 height 10
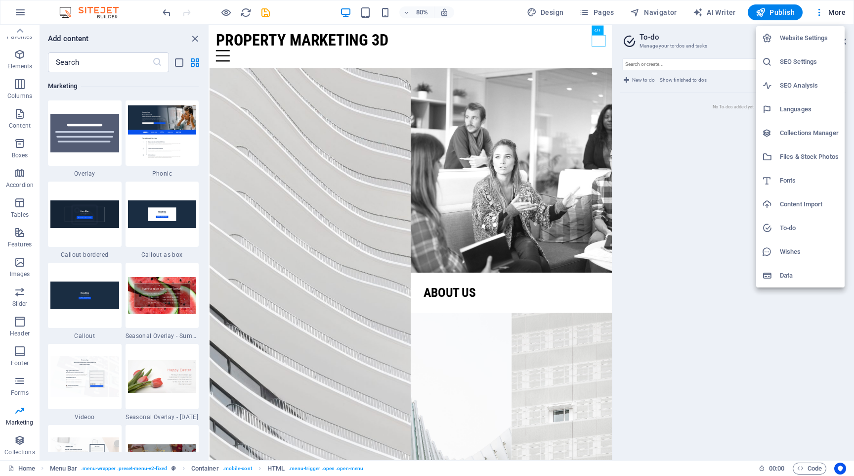
click at [804, 151] on h6 "Files & Stock Photos" at bounding box center [809, 157] width 59 height 12
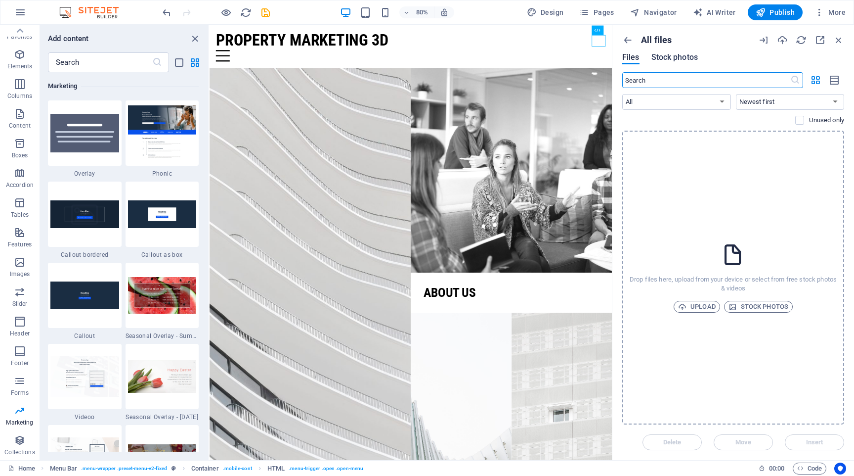
click at [672, 64] on button "Stock photos" at bounding box center [675, 58] width 46 height 11
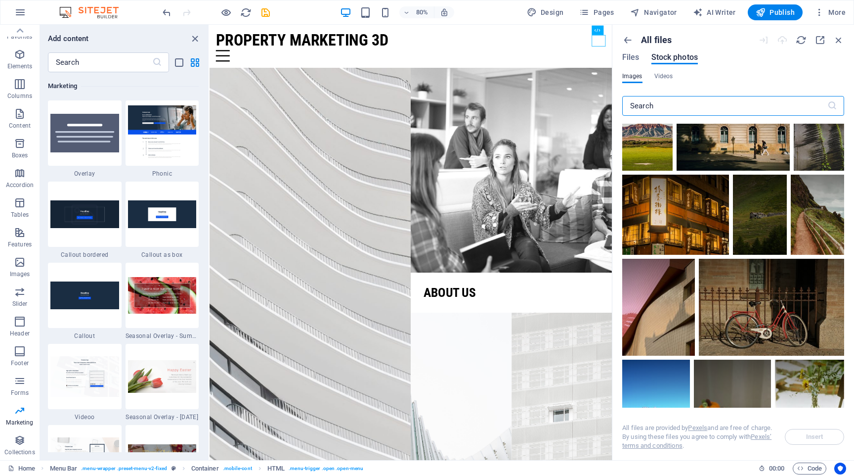
scroll to position [1193, 0]
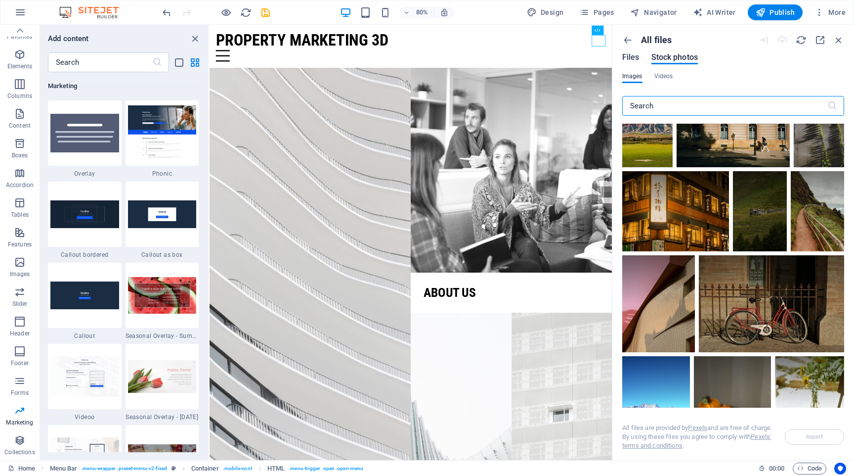
click at [630, 61] on span "Files" at bounding box center [630, 57] width 17 height 12
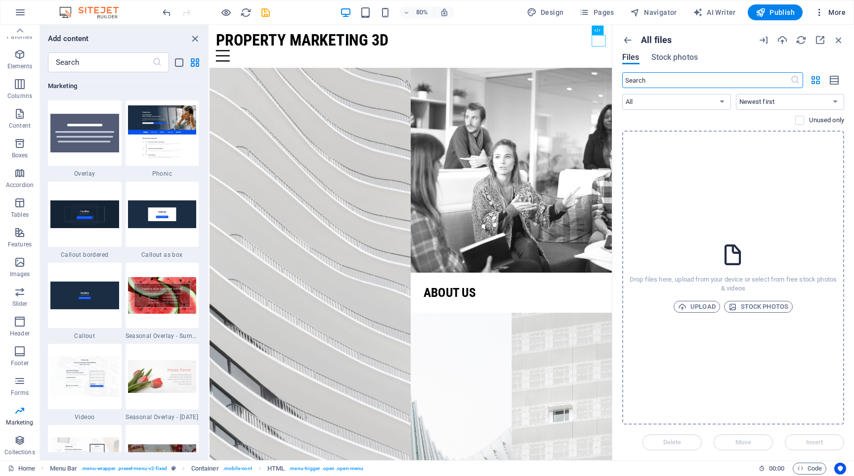
click at [822, 19] on button "More" at bounding box center [830, 12] width 39 height 16
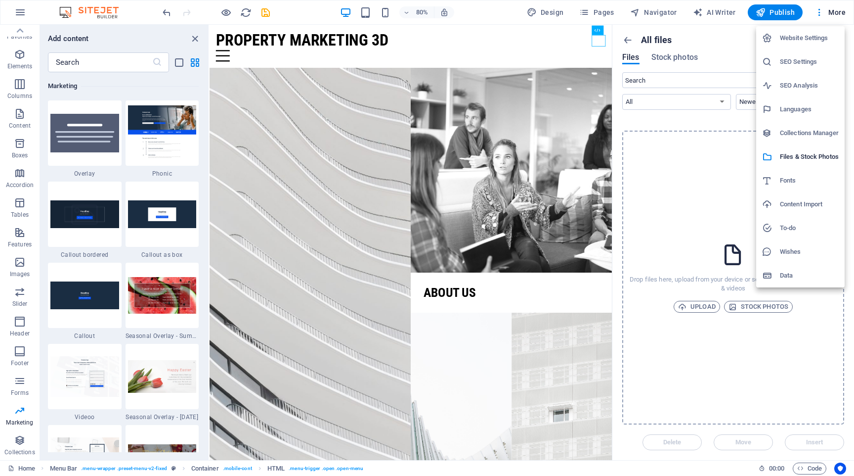
click at [806, 134] on h6 "Collections Manager" at bounding box center [809, 133] width 59 height 12
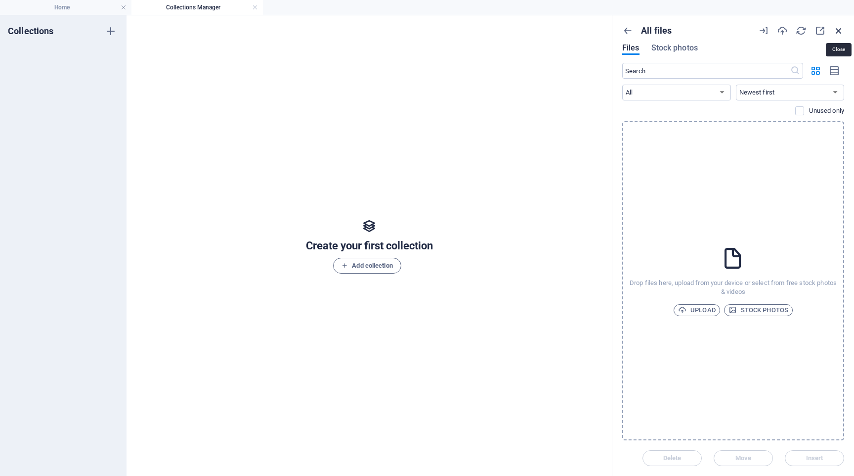
click at [842, 30] on icon "button" at bounding box center [838, 30] width 11 height 11
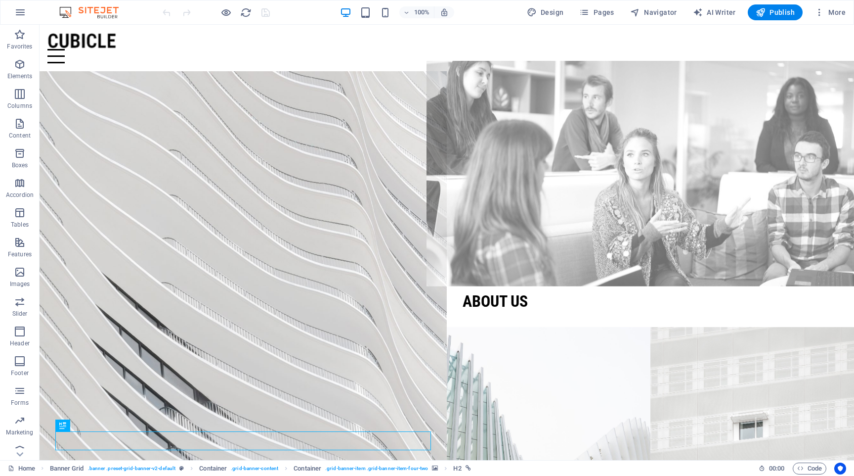
click at [594, 187] on figure at bounding box center [651, 173] width 448 height 225
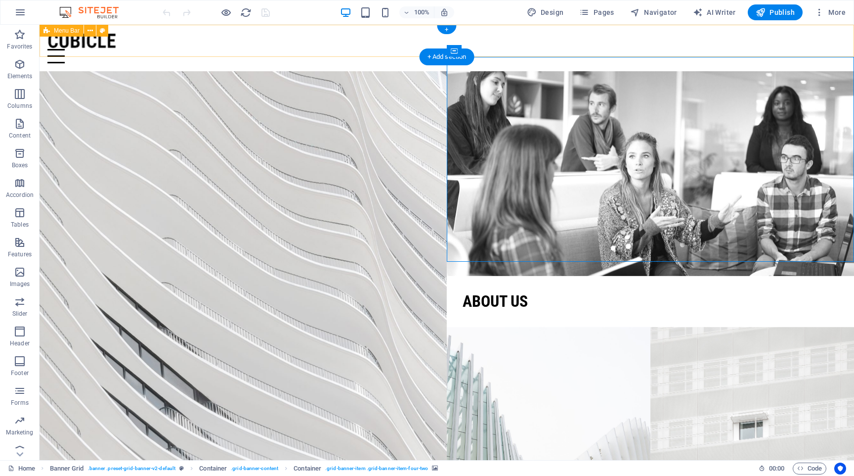
click at [835, 50] on div "Menu Home About us Projects Contact" at bounding box center [447, 48] width 815 height 46
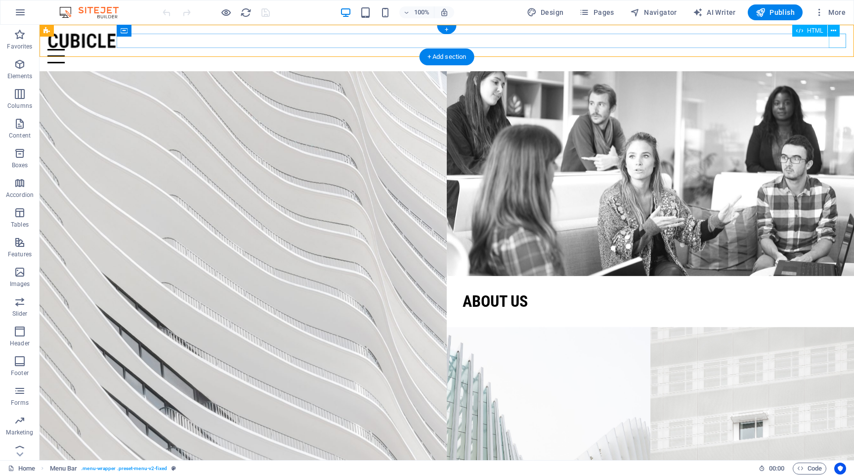
click at [835, 49] on div "Menu" at bounding box center [446, 56] width 799 height 14
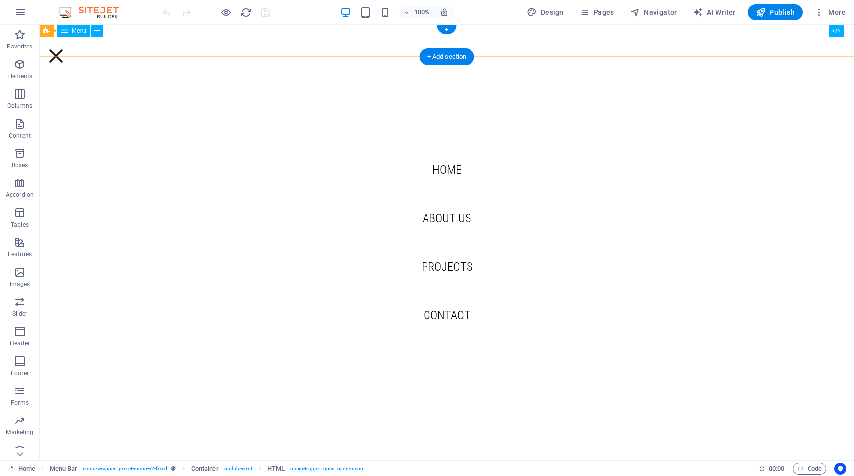
click at [437, 221] on nav "Home About us Projects Contact" at bounding box center [447, 242] width 815 height 435
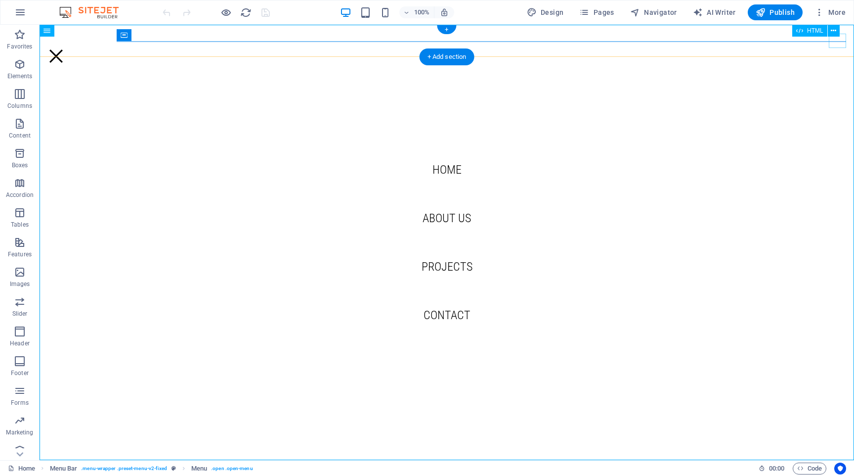
click at [65, 49] on div "Menu" at bounding box center [55, 56] width 17 height 14
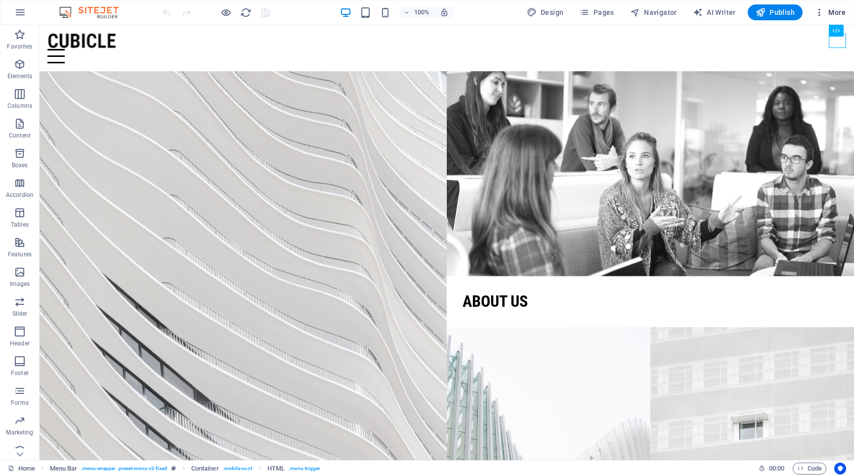
click at [819, 10] on icon "button" at bounding box center [820, 12] width 10 height 10
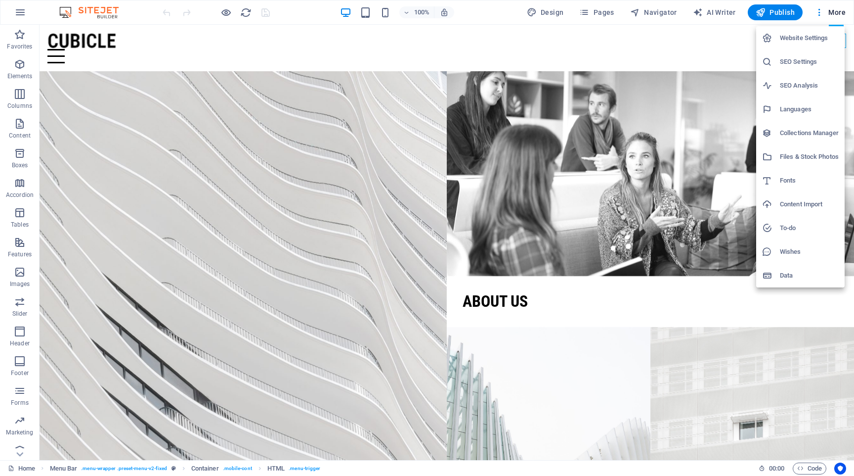
click at [797, 108] on h6 "Languages" at bounding box center [809, 109] width 59 height 12
select select "41"
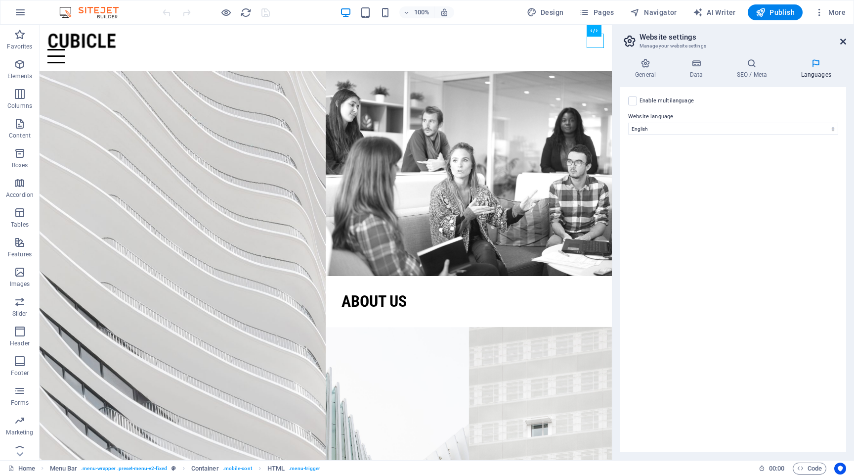
click at [844, 44] on icon at bounding box center [843, 42] width 6 height 8
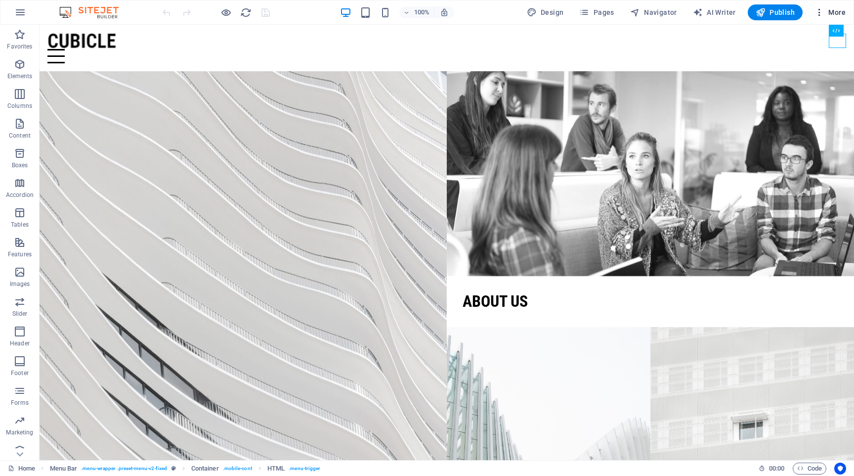
click at [822, 12] on icon "button" at bounding box center [820, 12] width 10 height 10
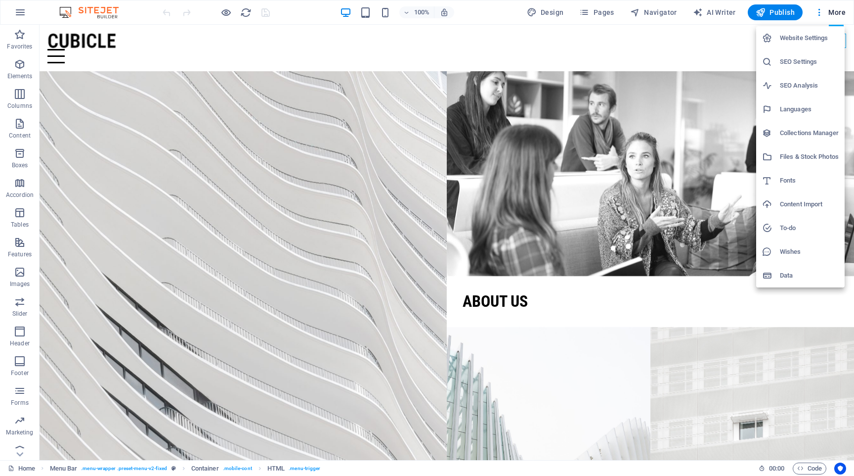
click at [790, 39] on h6 "Website Settings" at bounding box center [809, 38] width 59 height 12
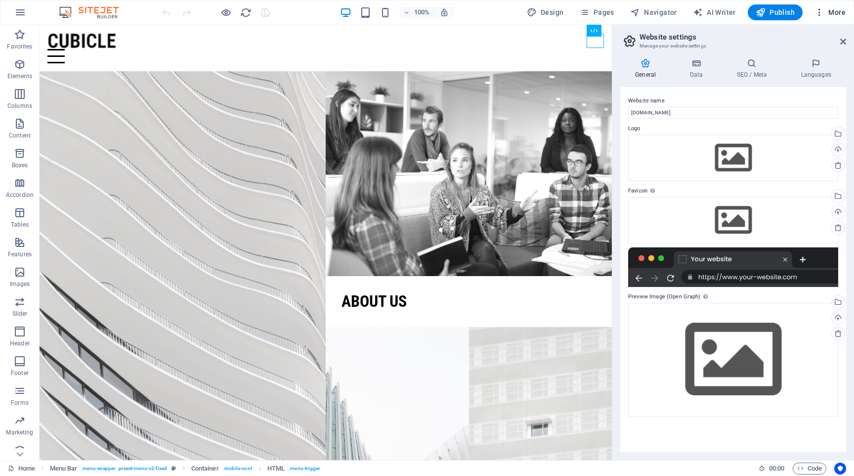
click at [837, 13] on span "More" at bounding box center [830, 12] width 31 height 10
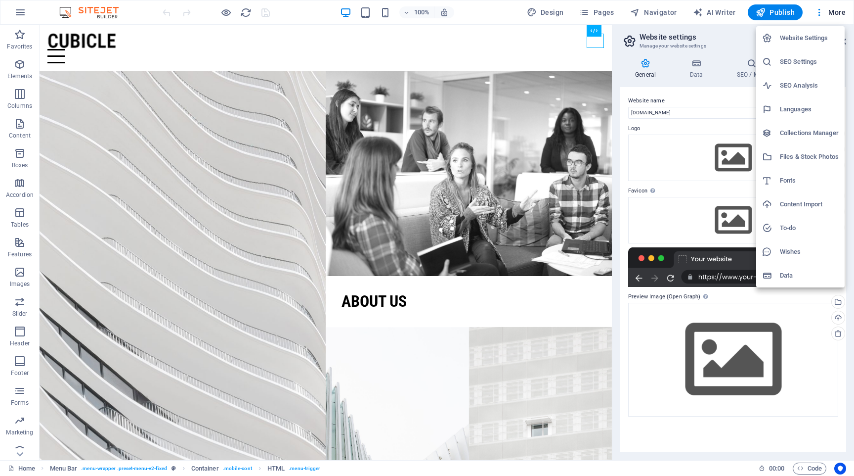
click at [18, 10] on div at bounding box center [427, 238] width 854 height 476
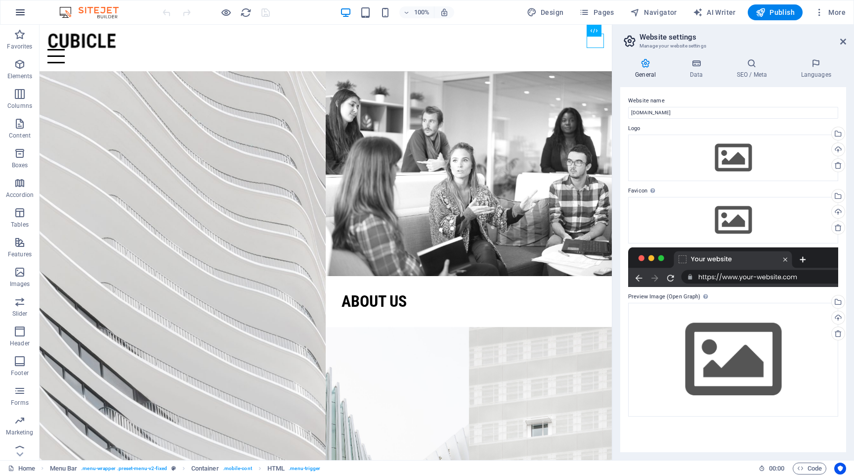
click at [18, 12] on icon "button" at bounding box center [20, 12] width 12 height 12
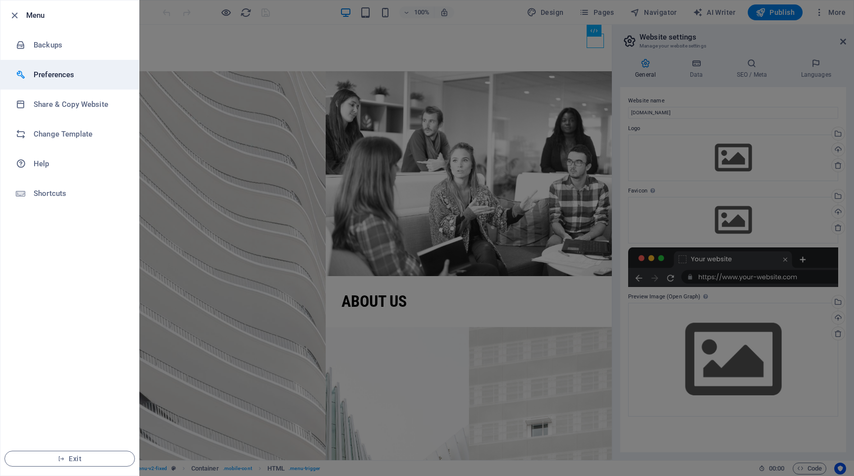
click at [65, 75] on h6 "Preferences" at bounding box center [79, 75] width 91 height 12
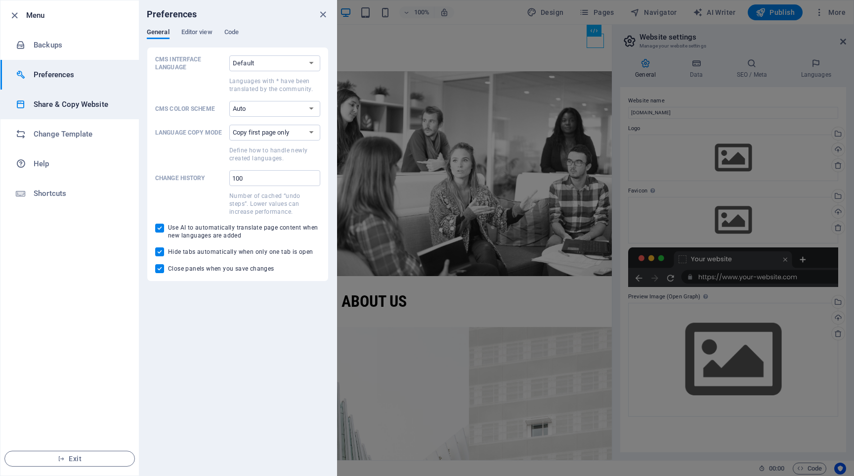
click at [100, 108] on h6 "Share & Copy Website" at bounding box center [79, 104] width 91 height 12
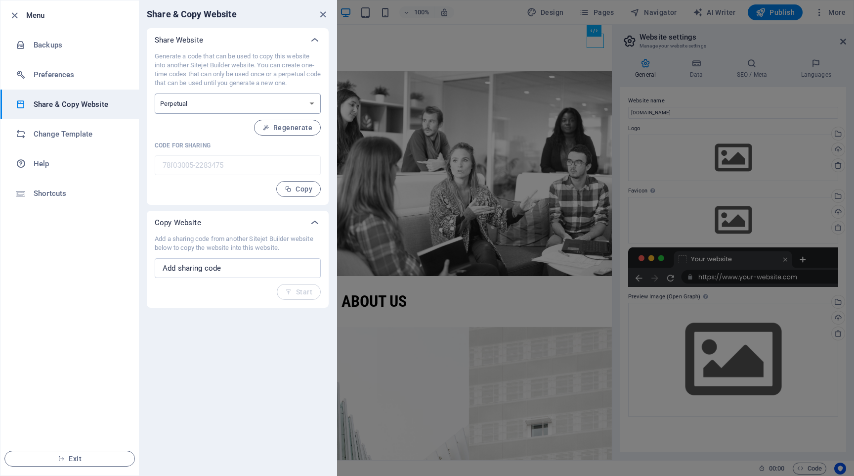
click at [203, 105] on select "One-time Perpetual" at bounding box center [238, 103] width 166 height 20
click at [110, 128] on h6 "Change Template" at bounding box center [79, 134] width 91 height 12
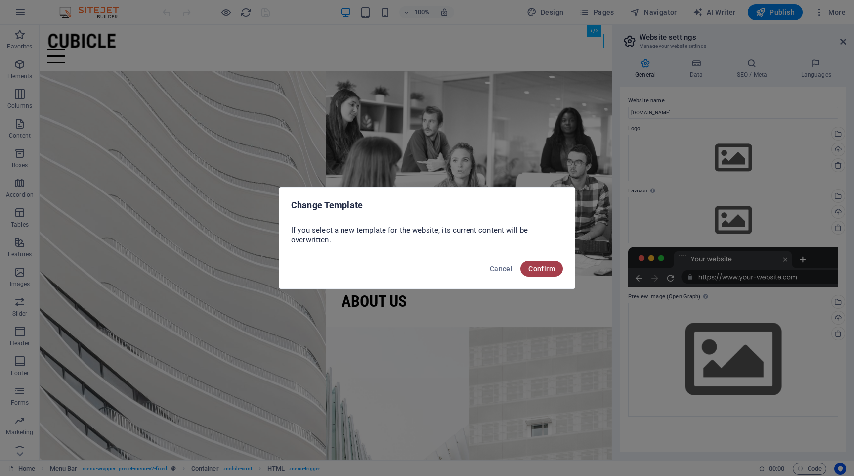
click at [544, 266] on span "Confirm" at bounding box center [541, 268] width 27 height 8
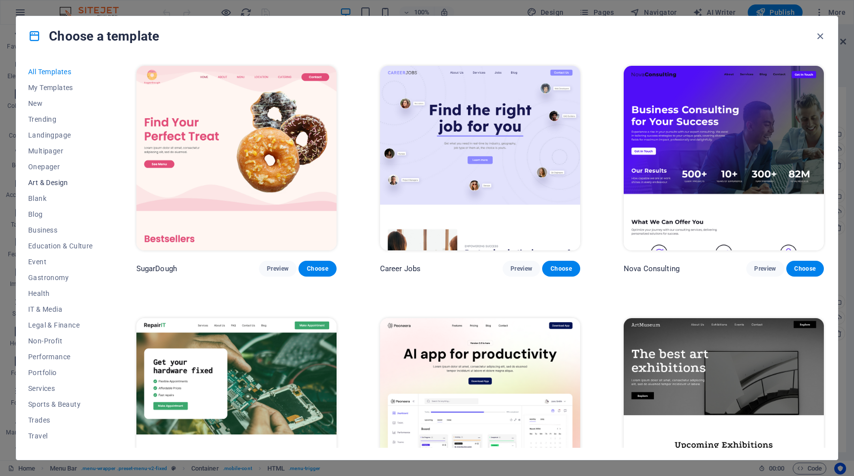
click at [61, 182] on span "Art & Design" at bounding box center [60, 182] width 65 height 8
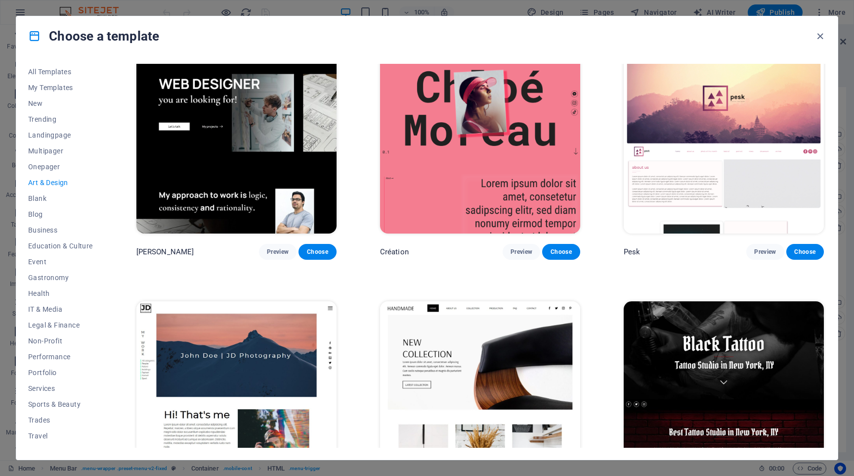
scroll to position [5, 0]
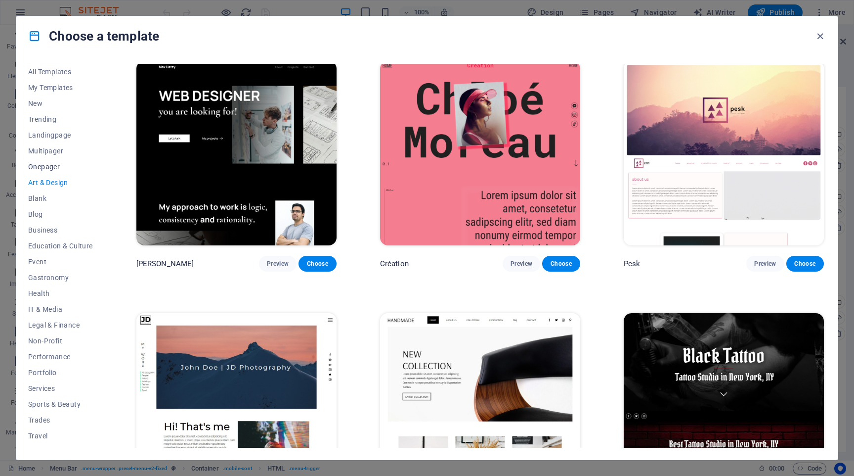
click at [50, 166] on span "Onepager" at bounding box center [60, 167] width 65 height 8
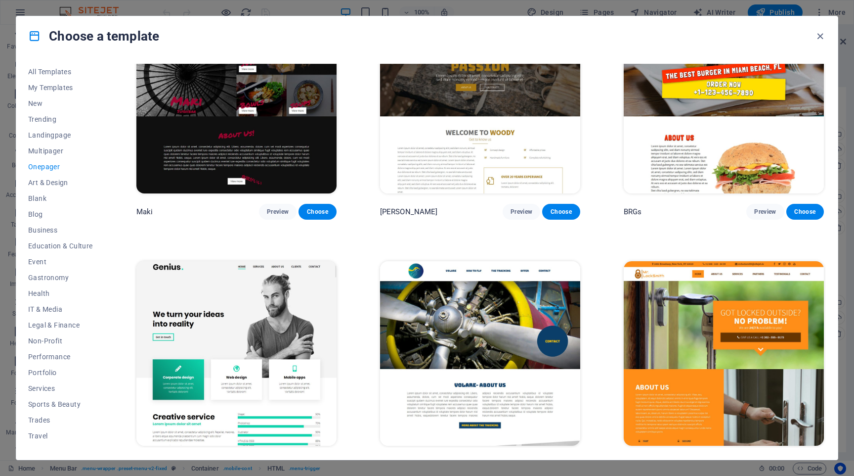
scroll to position [2338, 0]
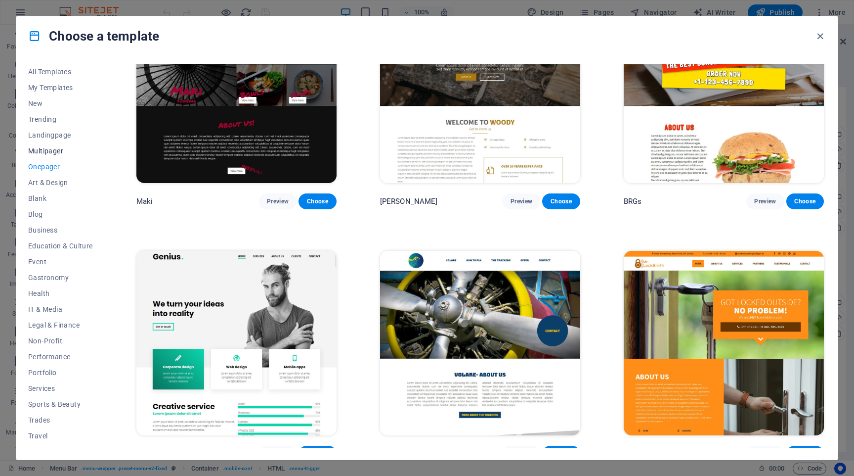
click at [55, 149] on span "Multipager" at bounding box center [60, 151] width 65 height 8
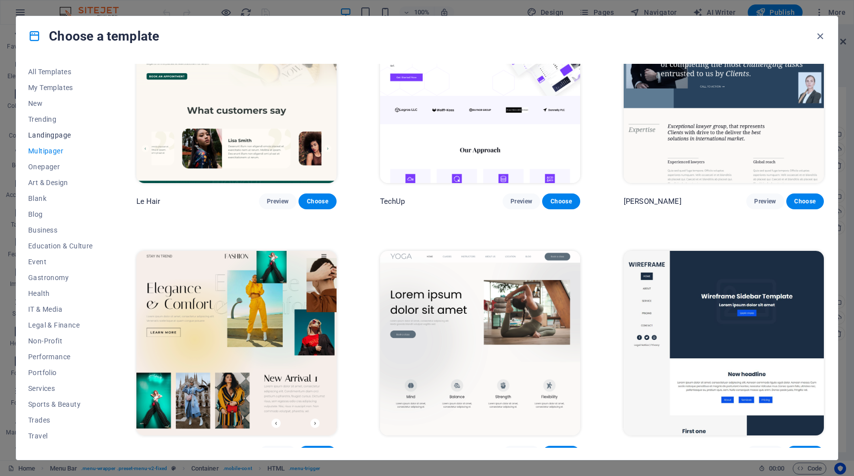
click at [52, 131] on span "Landingpage" at bounding box center [60, 135] width 65 height 8
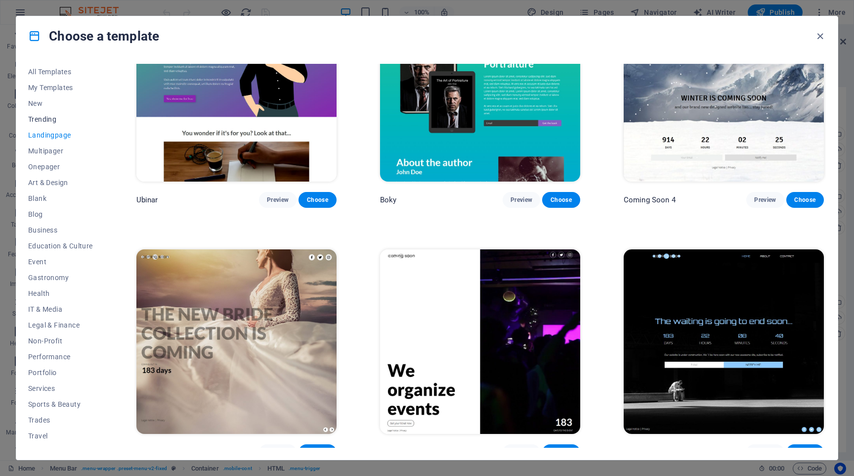
click at [51, 114] on button "Trending" at bounding box center [60, 119] width 65 height 16
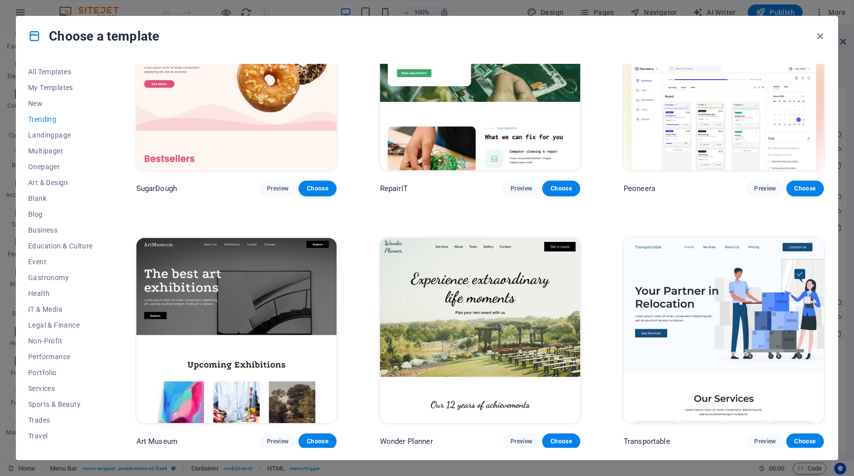
scroll to position [0, 0]
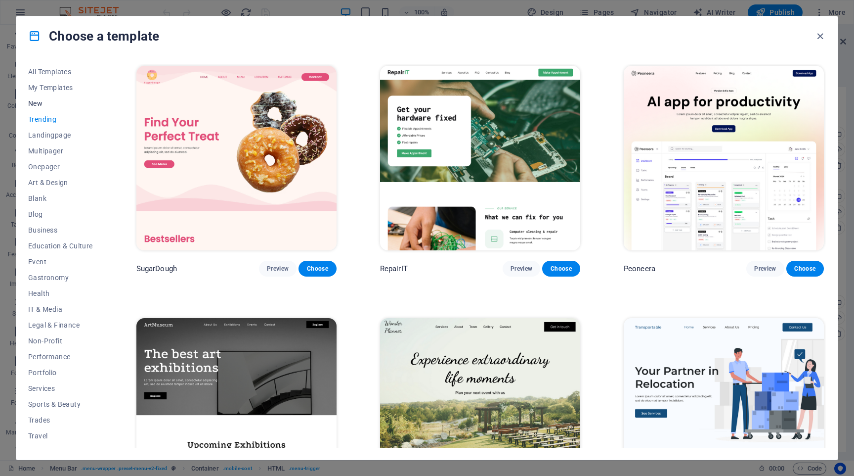
click at [43, 107] on button "New" at bounding box center [60, 103] width 65 height 16
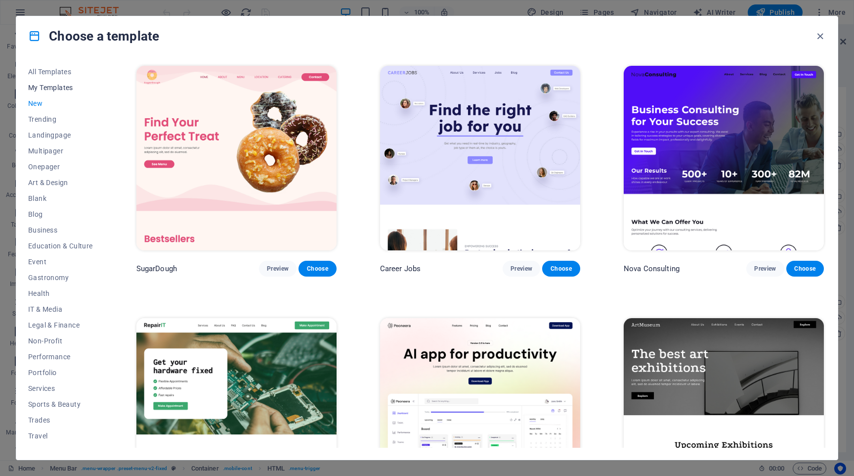
click at [47, 81] on button "My Templates" at bounding box center [60, 88] width 65 height 16
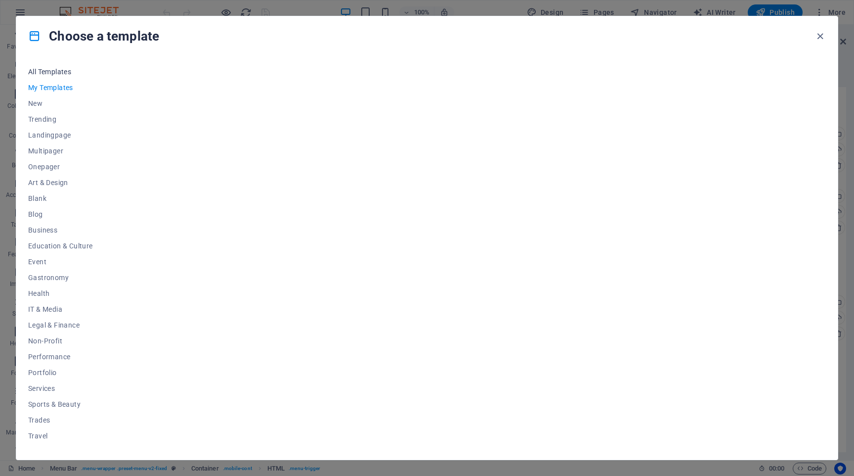
click at [55, 70] on span "All Templates" at bounding box center [60, 72] width 65 height 8
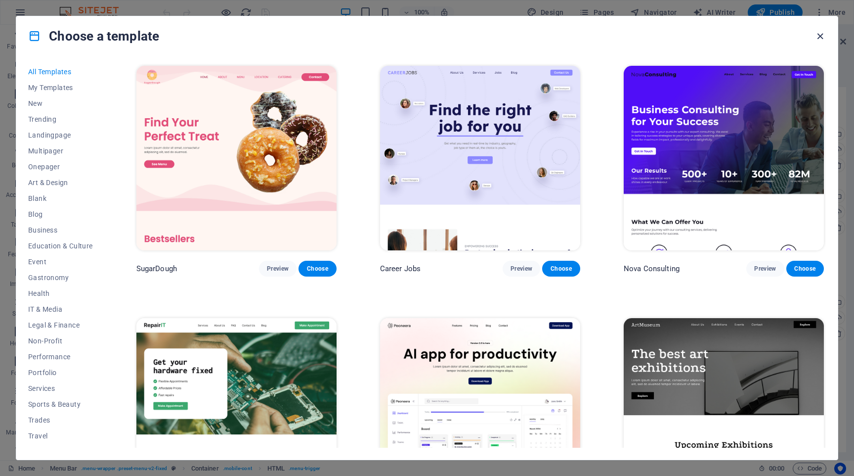
click at [821, 37] on icon "button" at bounding box center [820, 36] width 11 height 11
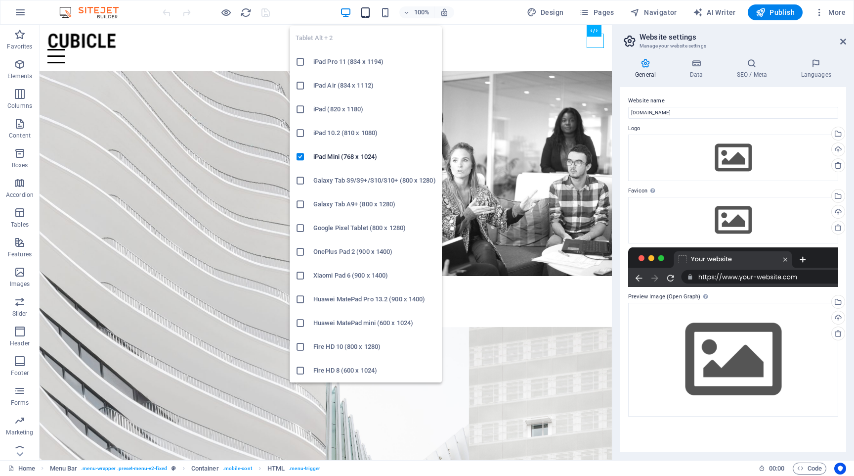
click at [371, 15] on icon "button" at bounding box center [365, 12] width 11 height 11
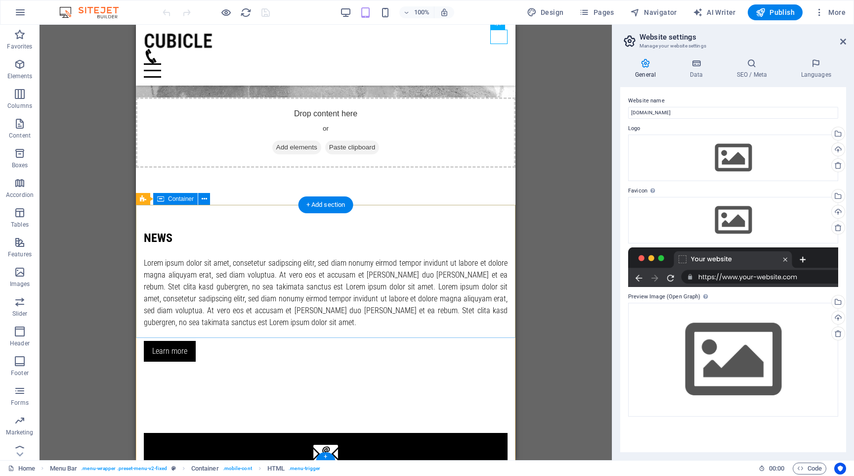
scroll to position [1306, 0]
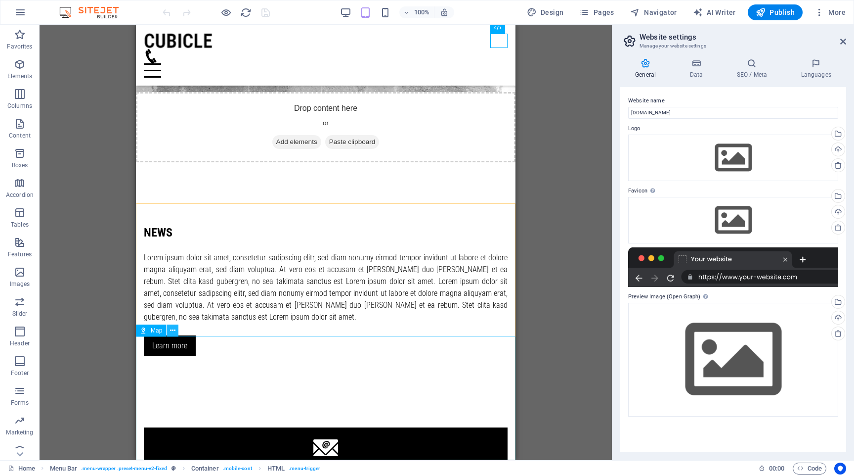
click at [173, 329] on icon at bounding box center [172, 330] width 5 height 10
drag, startPoint x: 403, startPoint y: 438, endPoint x: 375, endPoint y: 414, distance: 37.2
select select "1"
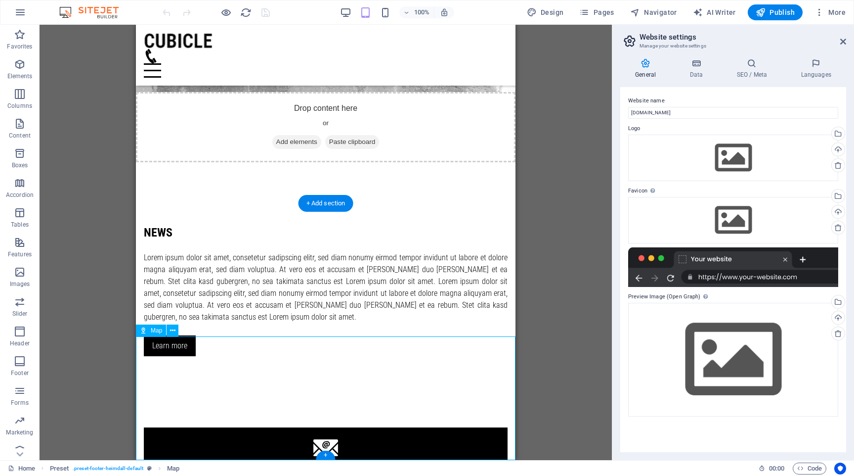
select select "px"
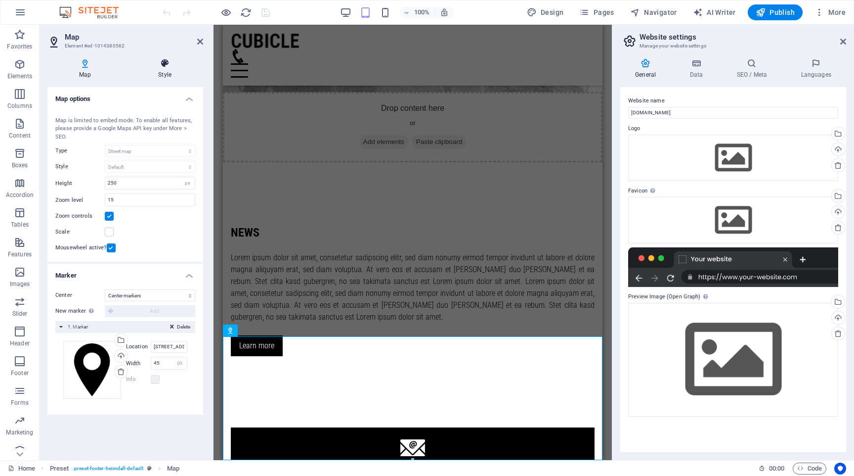
click at [169, 69] on h4 "Style" at bounding box center [165, 68] width 77 height 21
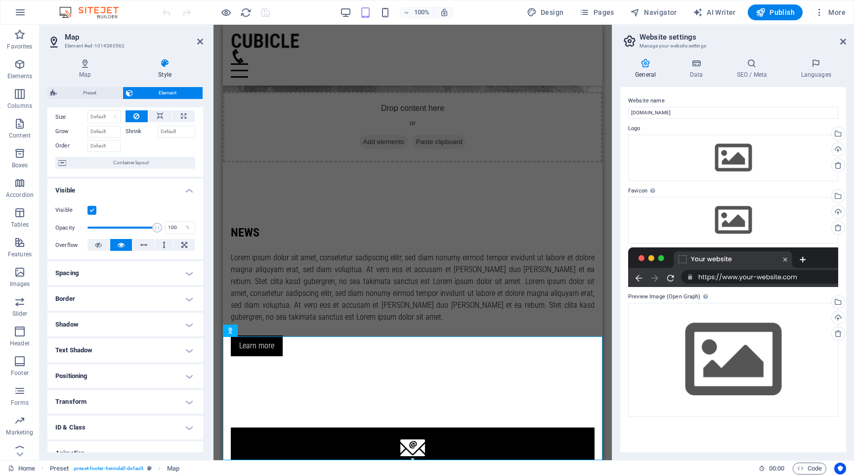
scroll to position [73, 0]
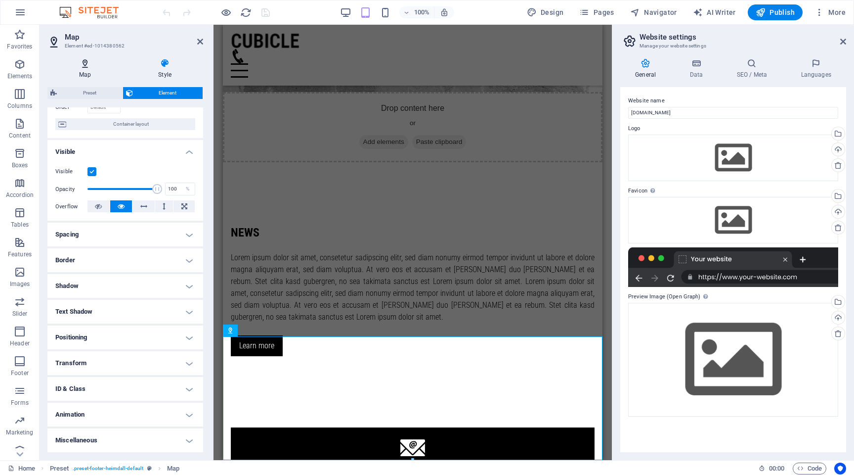
click at [87, 64] on icon at bounding box center [84, 63] width 75 height 10
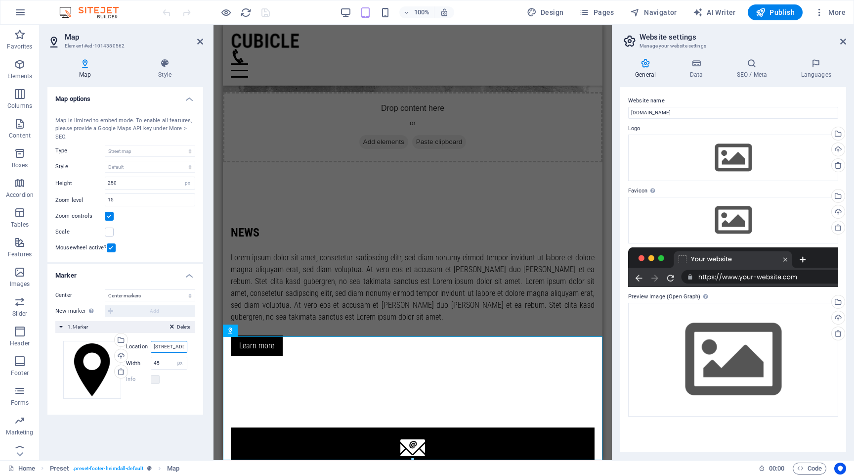
click at [176, 348] on input "3141 Chestnut St, 19104 Philadelphia, PA" at bounding box center [169, 347] width 37 height 12
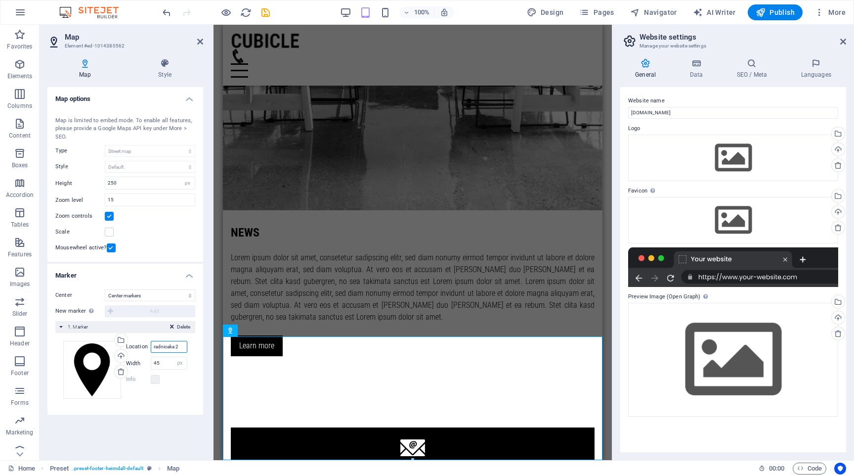
type input "radnicaka 26"
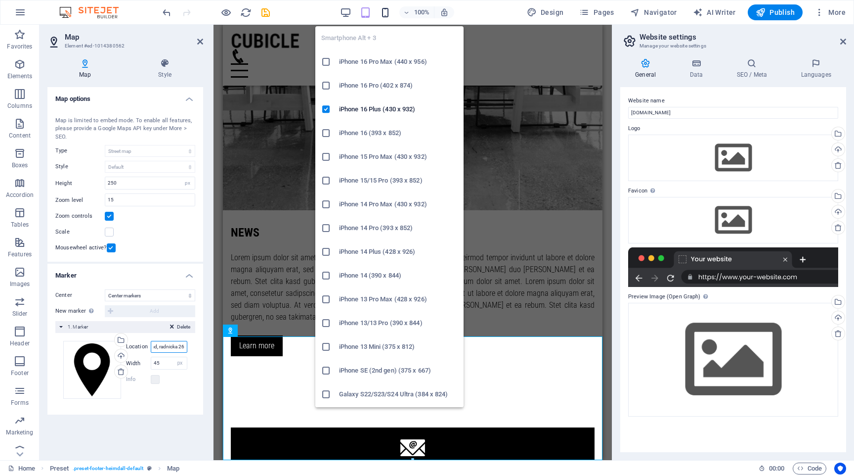
type input "novi sad, radnicka 26"
click at [388, 11] on icon "button" at bounding box center [385, 12] width 11 height 11
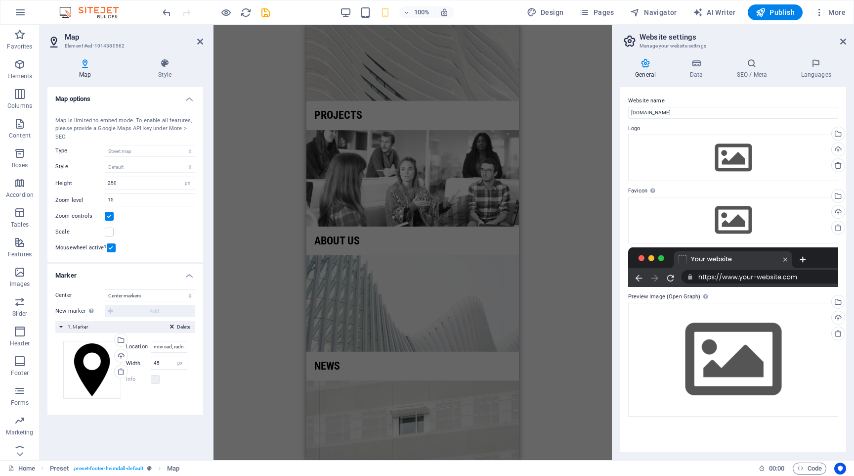
scroll to position [0, 0]
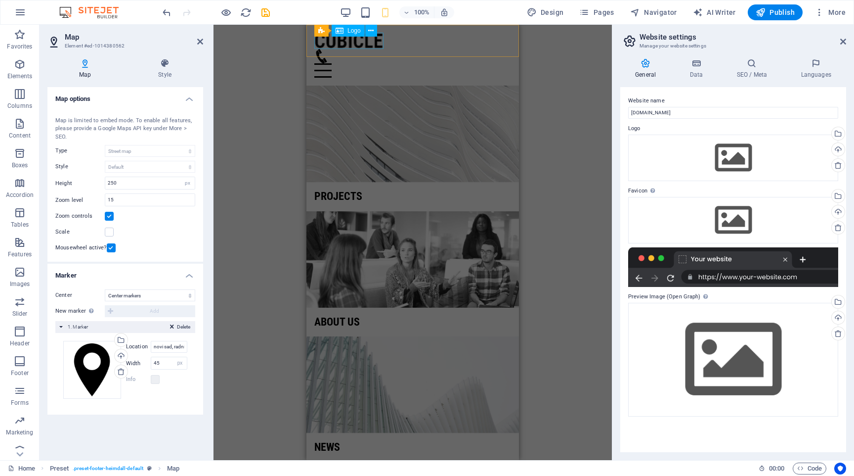
click at [353, 45] on div at bounding box center [412, 41] width 197 height 16
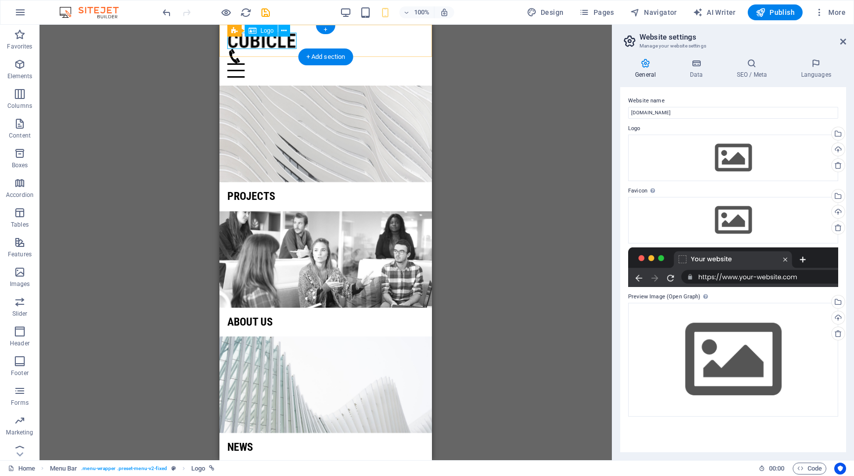
click at [281, 43] on div at bounding box center [325, 41] width 197 height 16
select select "px"
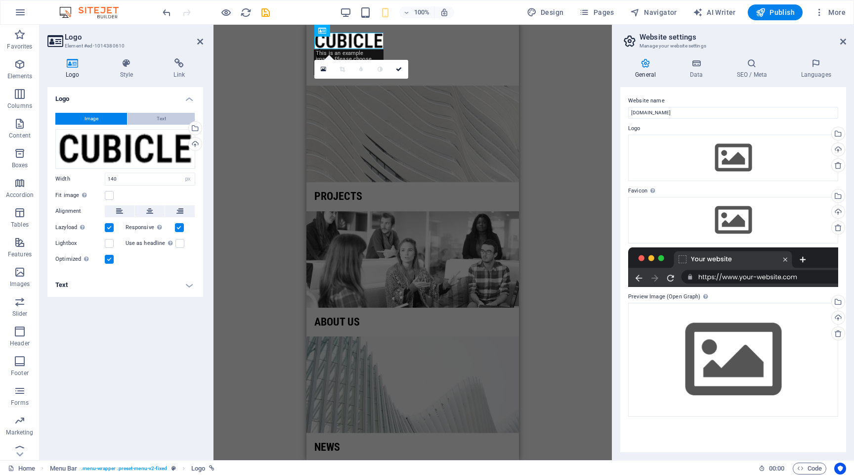
click at [161, 115] on span "Text" at bounding box center [161, 119] width 9 height 12
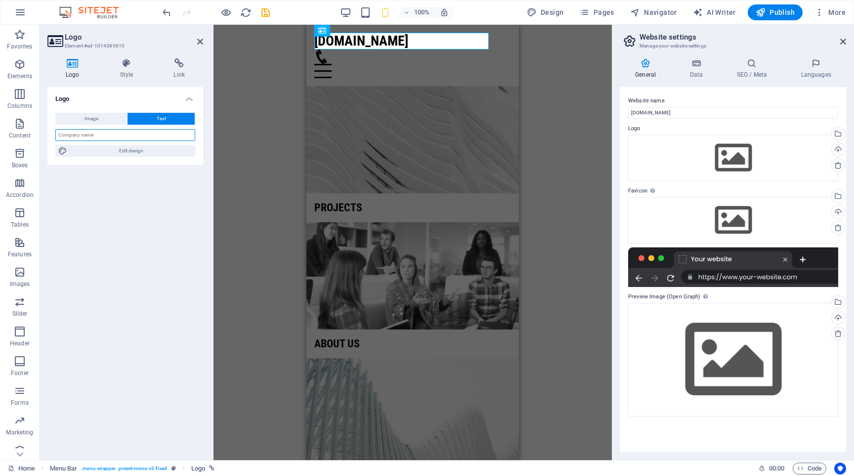
click at [146, 134] on input "text" at bounding box center [125, 135] width 140 height 12
click at [127, 70] on h4 "Style" at bounding box center [129, 68] width 54 height 21
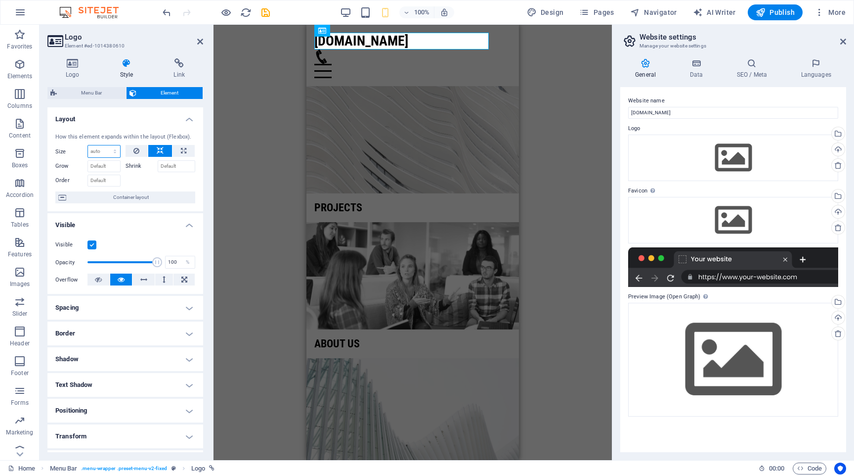
click at [110, 149] on select "Default auto px % 1/1 1/2 1/3 1/4 1/5 1/6 1/7 1/8 1/9 1/10" at bounding box center [104, 151] width 32 height 12
click at [101, 165] on input "Grow" at bounding box center [103, 166] width 33 height 12
click at [76, 196] on span "Container layout" at bounding box center [130, 197] width 123 height 12
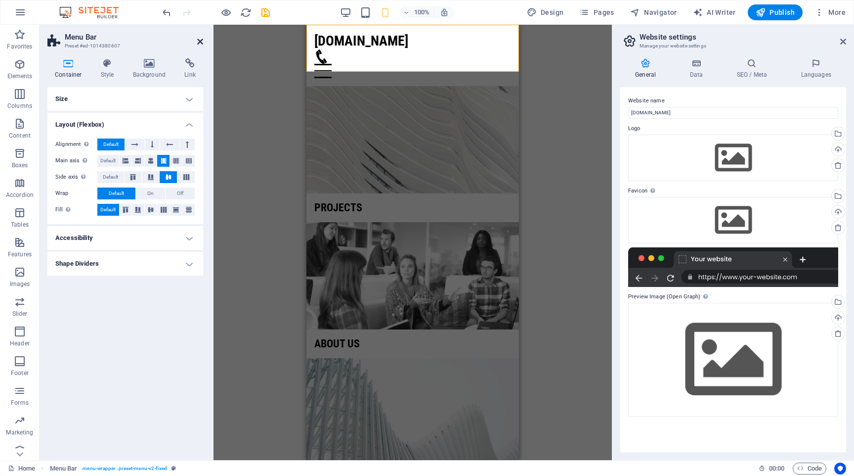
click at [200, 38] on icon at bounding box center [200, 42] width 6 height 8
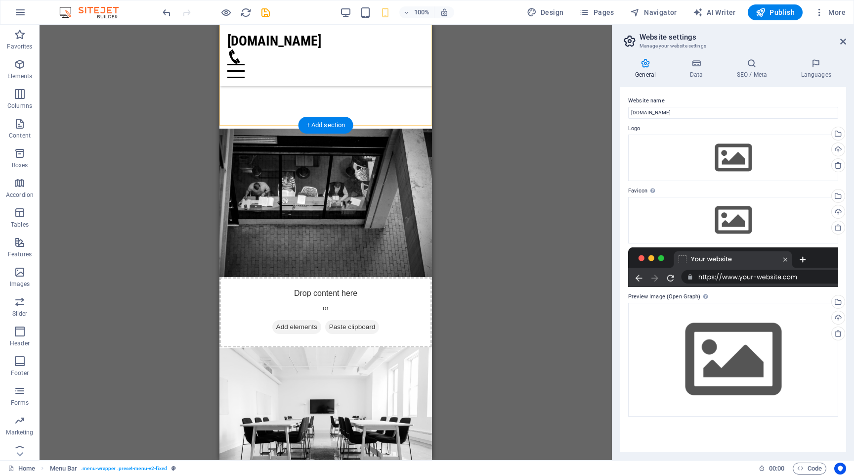
scroll to position [805, 0]
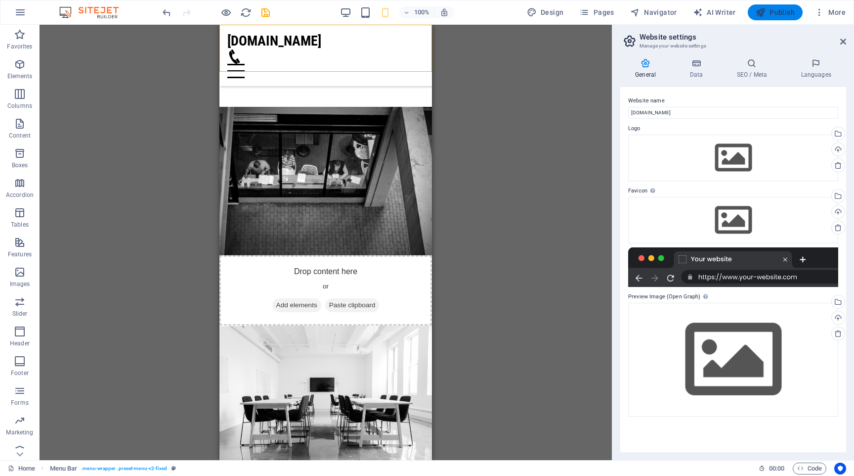
click at [773, 12] on span "Publish" at bounding box center [775, 12] width 39 height 10
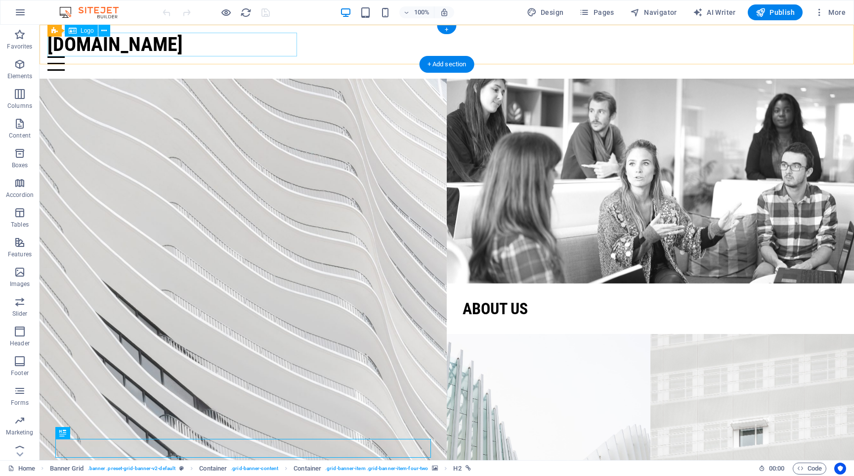
click at [214, 40] on div "[DOMAIN_NAME]" at bounding box center [446, 45] width 799 height 24
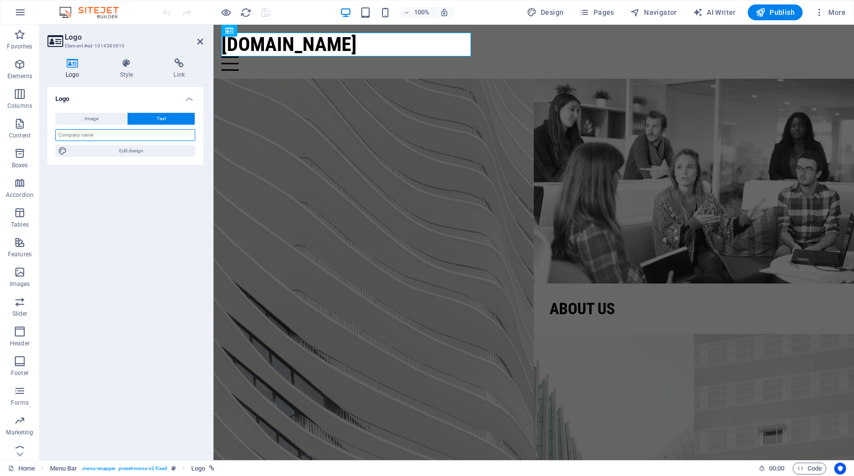
click at [159, 135] on input "text" at bounding box center [125, 135] width 140 height 12
type input "properti marketing 3d"
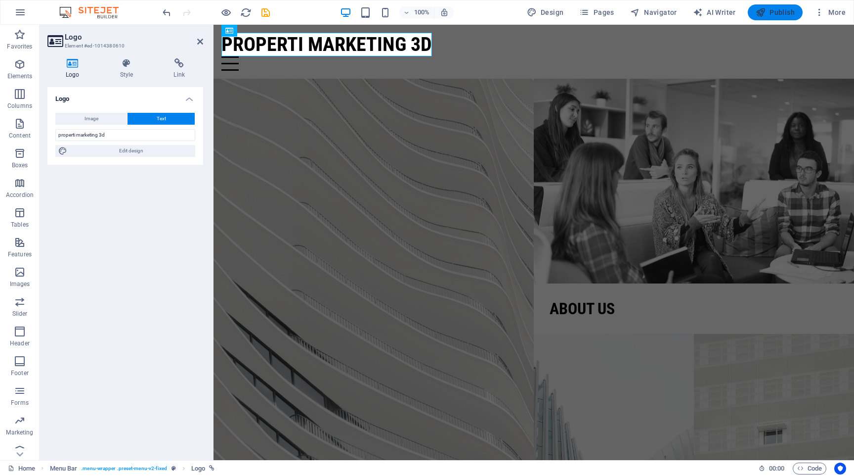
click at [775, 13] on span "Publish" at bounding box center [775, 12] width 39 height 10
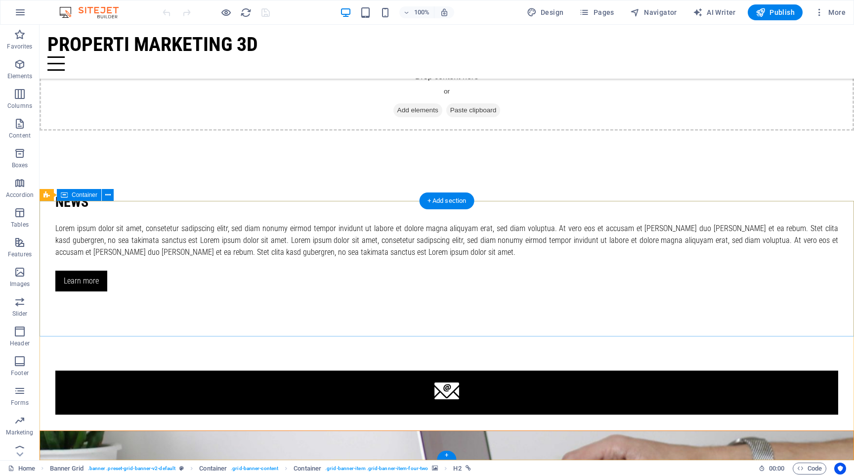
scroll to position [1304, 0]
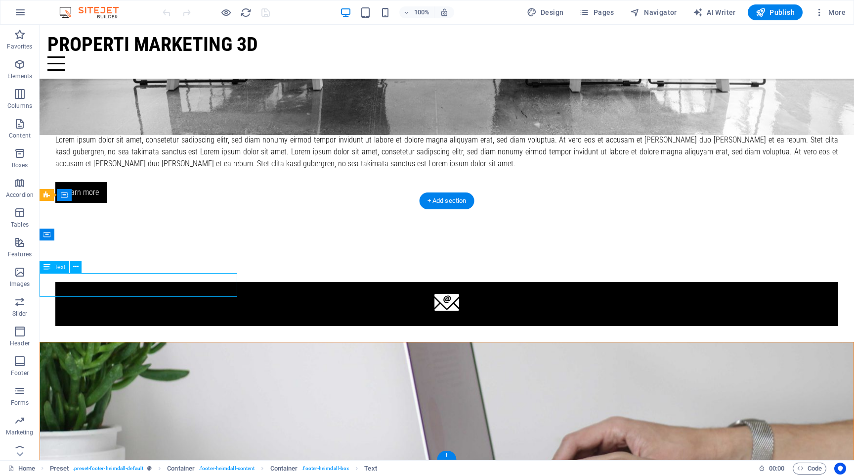
scroll to position [1285, 0]
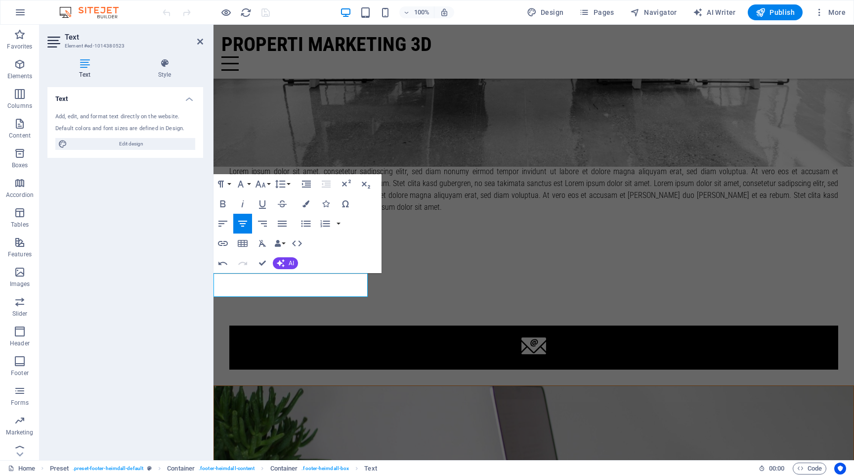
click at [117, 276] on div "Text Add, edit, and format text directly on the website. Default colors and fon…" at bounding box center [125, 269] width 156 height 365
click at [112, 308] on div "Text Add, edit, and format text directly on the website. Default colors and fon…" at bounding box center [125, 269] width 156 height 365
click at [823, 11] on icon "button" at bounding box center [820, 12] width 10 height 10
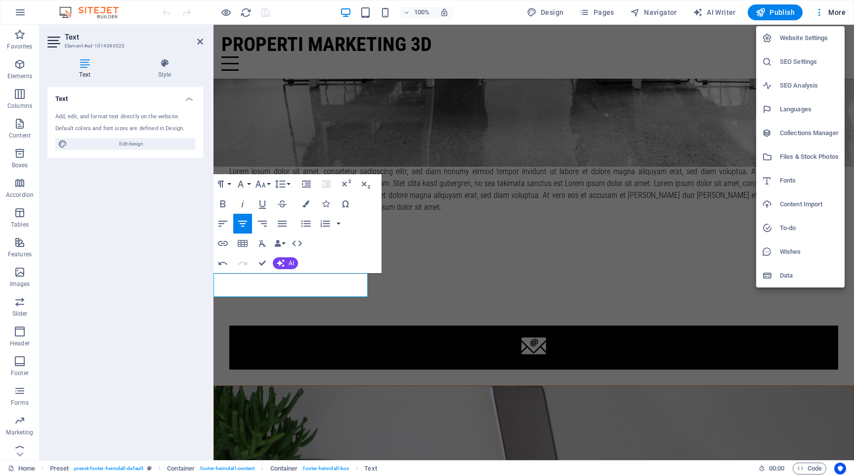
click at [135, 235] on div at bounding box center [427, 238] width 854 height 476
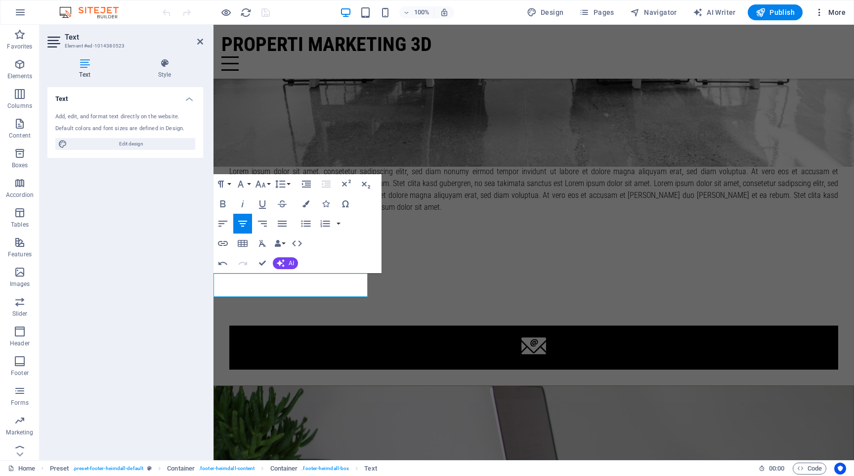
click at [820, 15] on icon "button" at bounding box center [820, 12] width 10 height 10
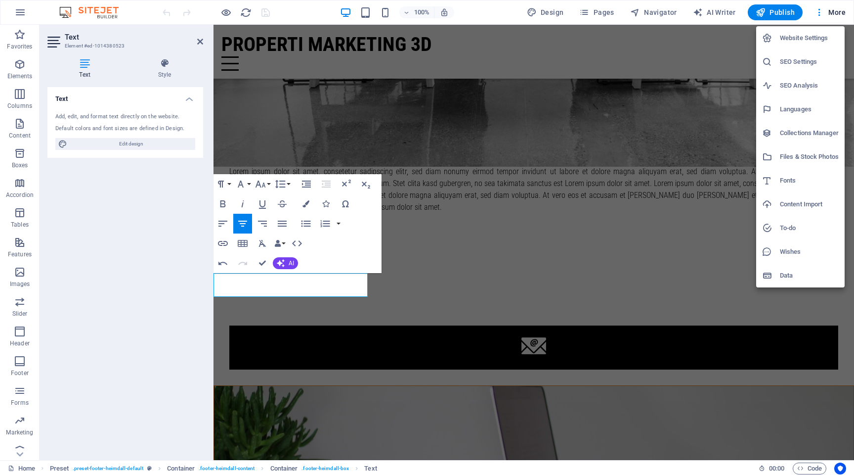
click at [128, 248] on div at bounding box center [427, 238] width 854 height 476
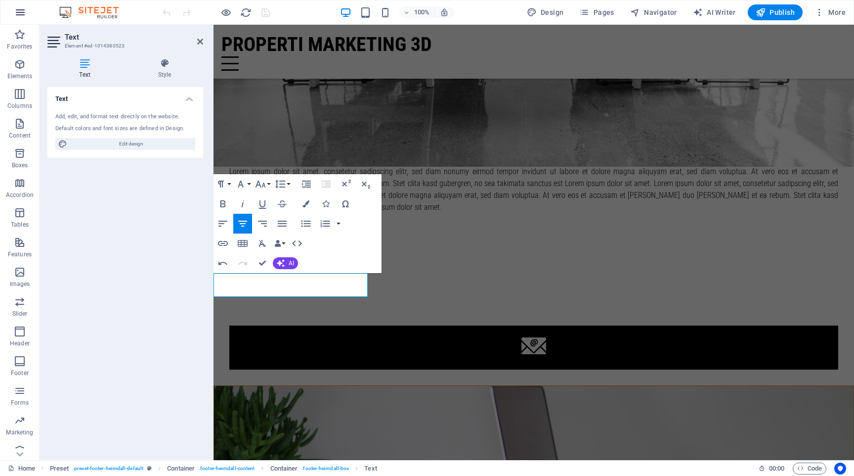
click at [18, 14] on icon "button" at bounding box center [20, 12] width 12 height 12
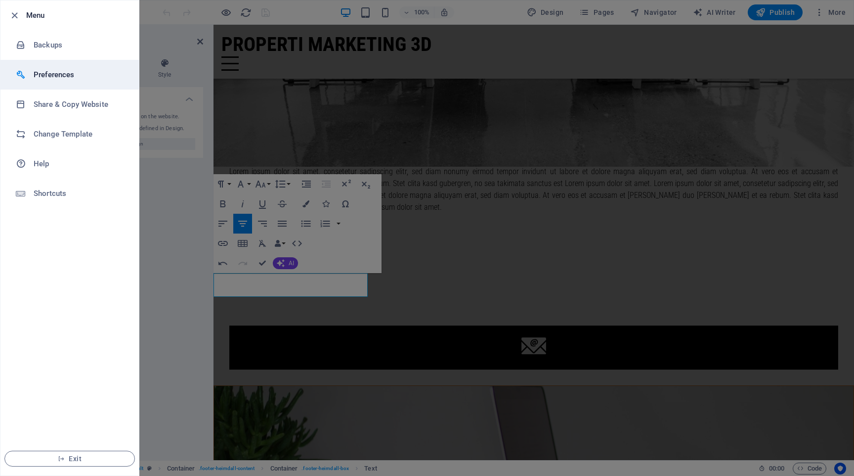
click at [50, 74] on h6 "Preferences" at bounding box center [79, 75] width 91 height 12
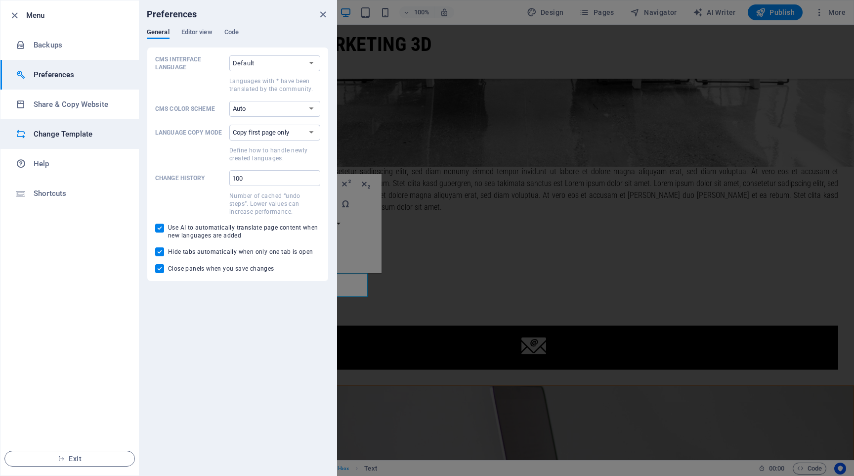
click at [67, 128] on h6 "Change Template" at bounding box center [79, 134] width 91 height 12
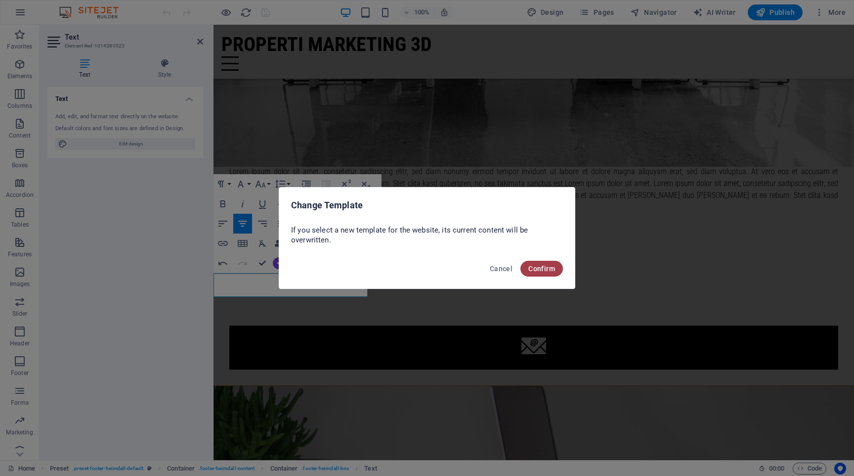
click at [544, 271] on span "Confirm" at bounding box center [541, 268] width 27 height 8
